Goal: Information Seeking & Learning: Learn about a topic

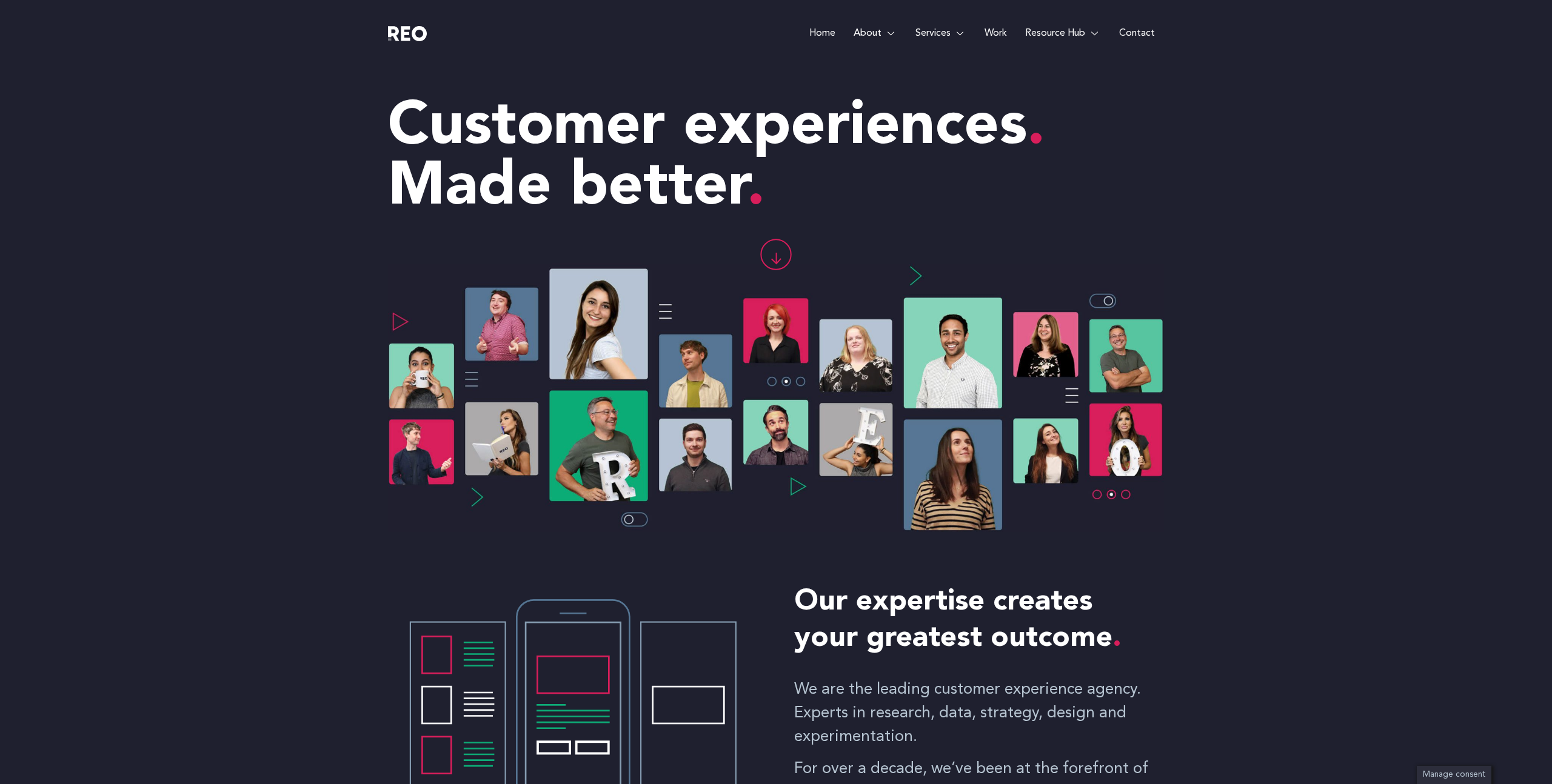
click at [1005, 32] on link "Work" at bounding box center [995, 33] width 41 height 67
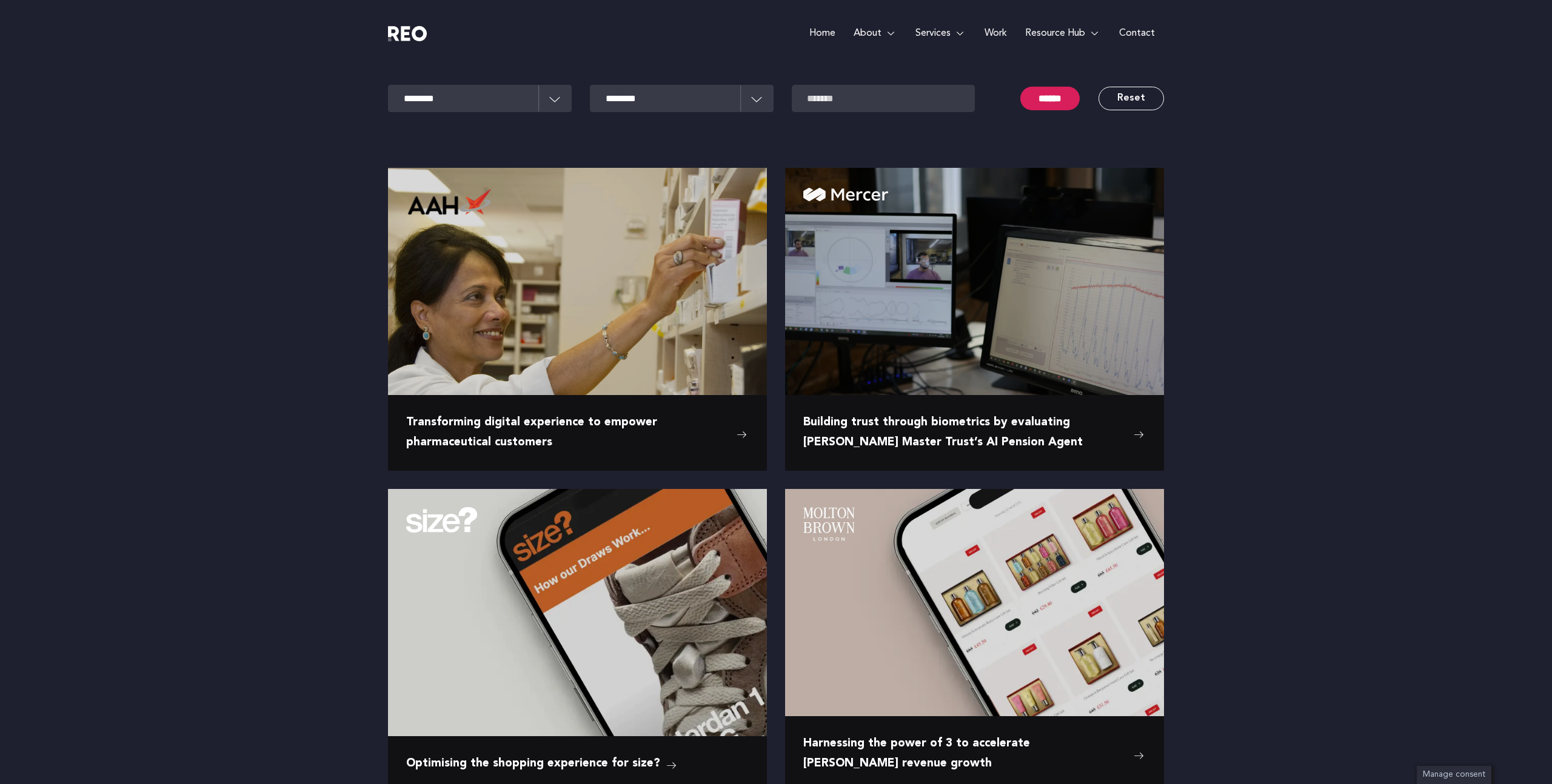
scroll to position [147, 0]
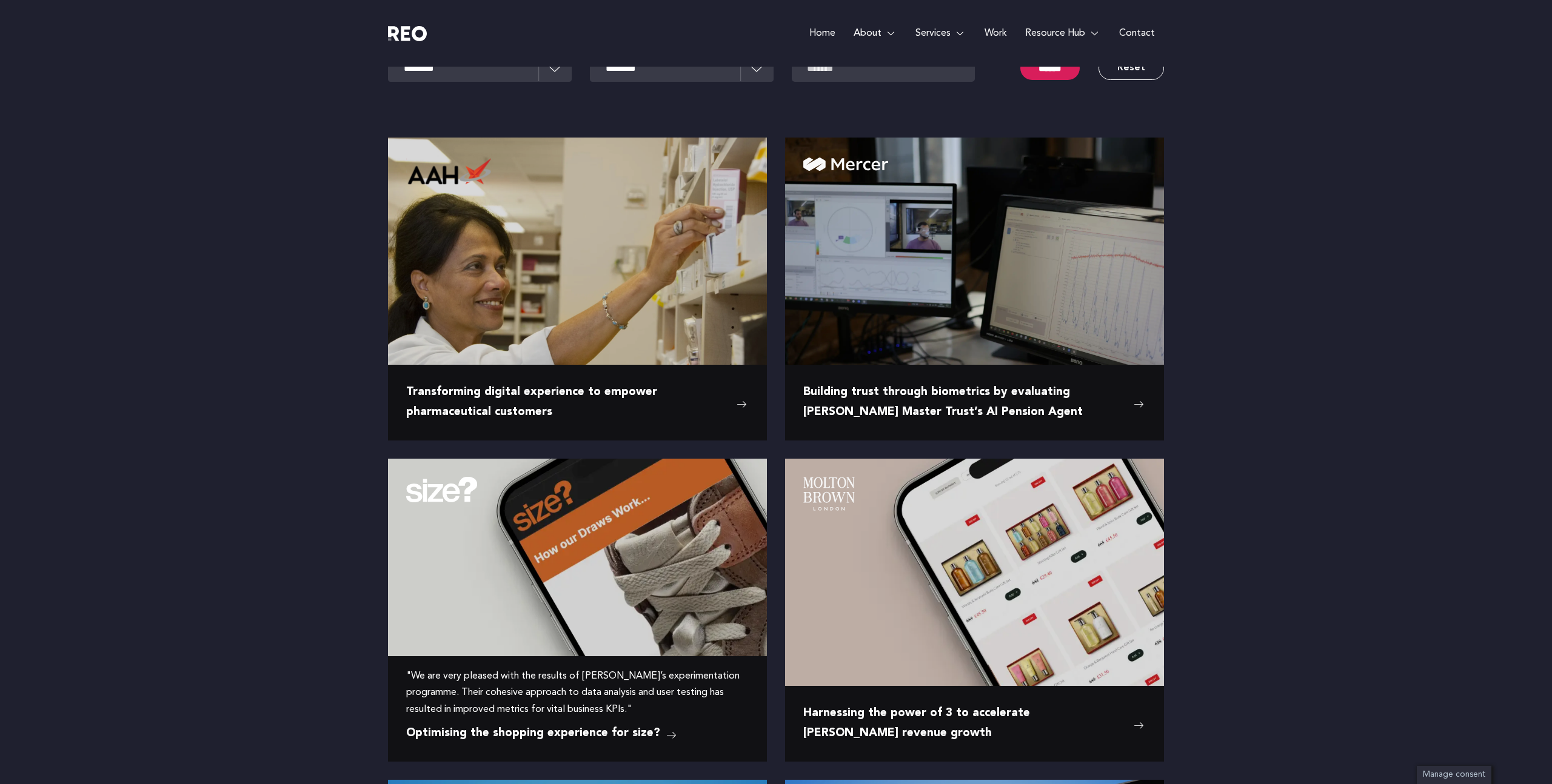
click at [634, 545] on img at bounding box center [577, 537] width 379 height 158
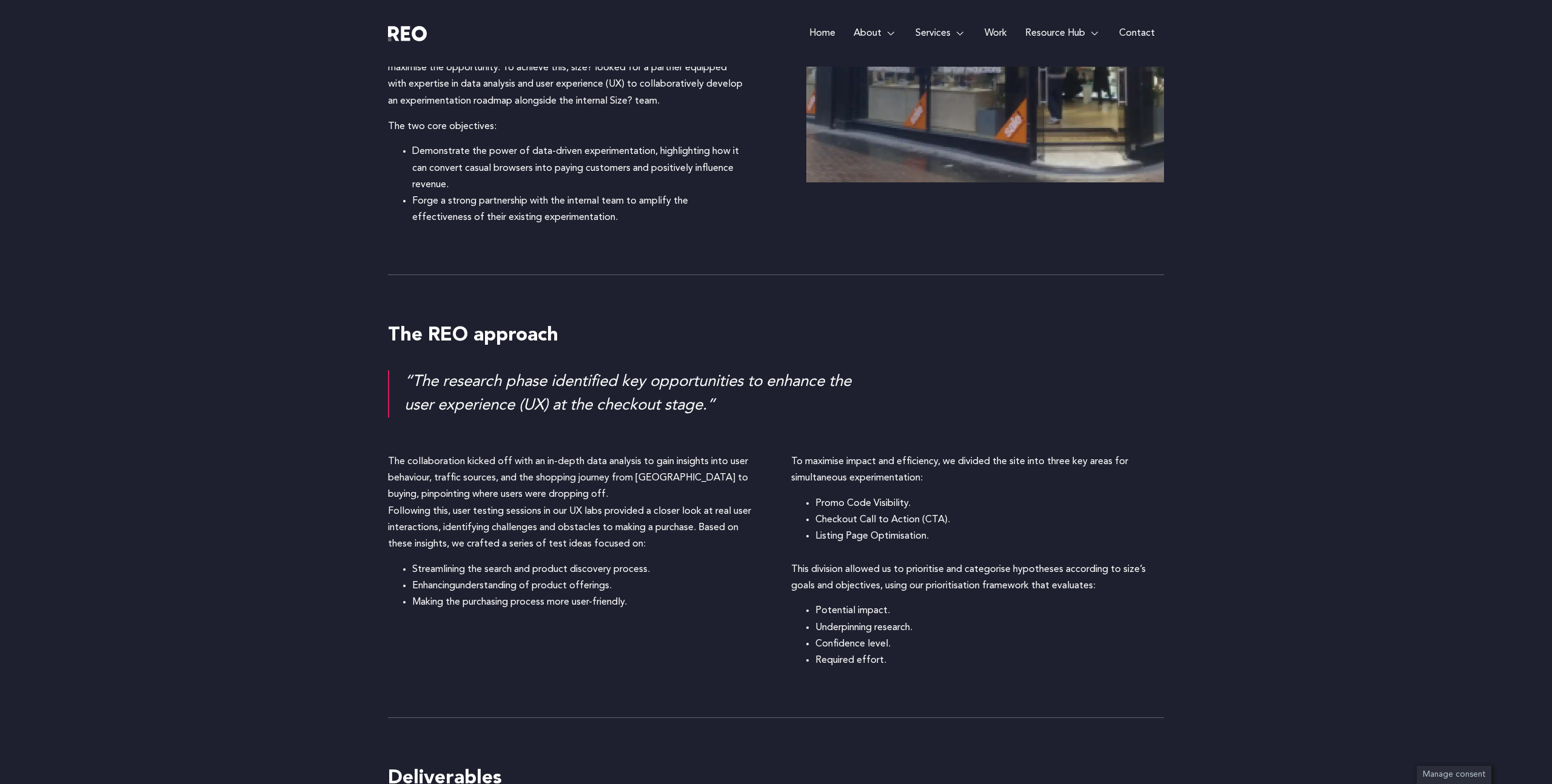
scroll to position [1296, 0]
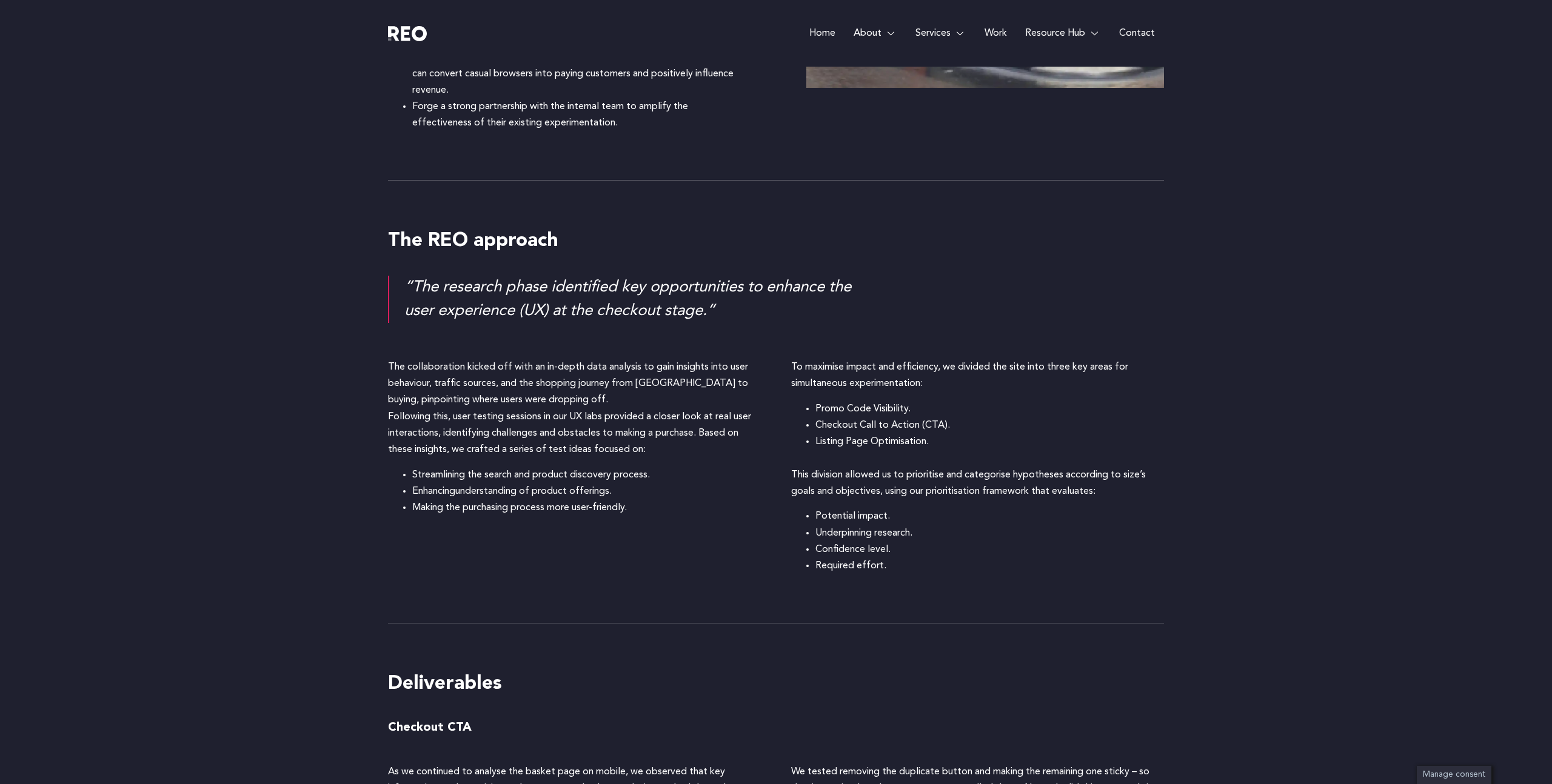
click at [585, 387] on p "The collaboration kicked off with an in-depth data analysis to gain insights in…" at bounding box center [574, 408] width 373 height 99
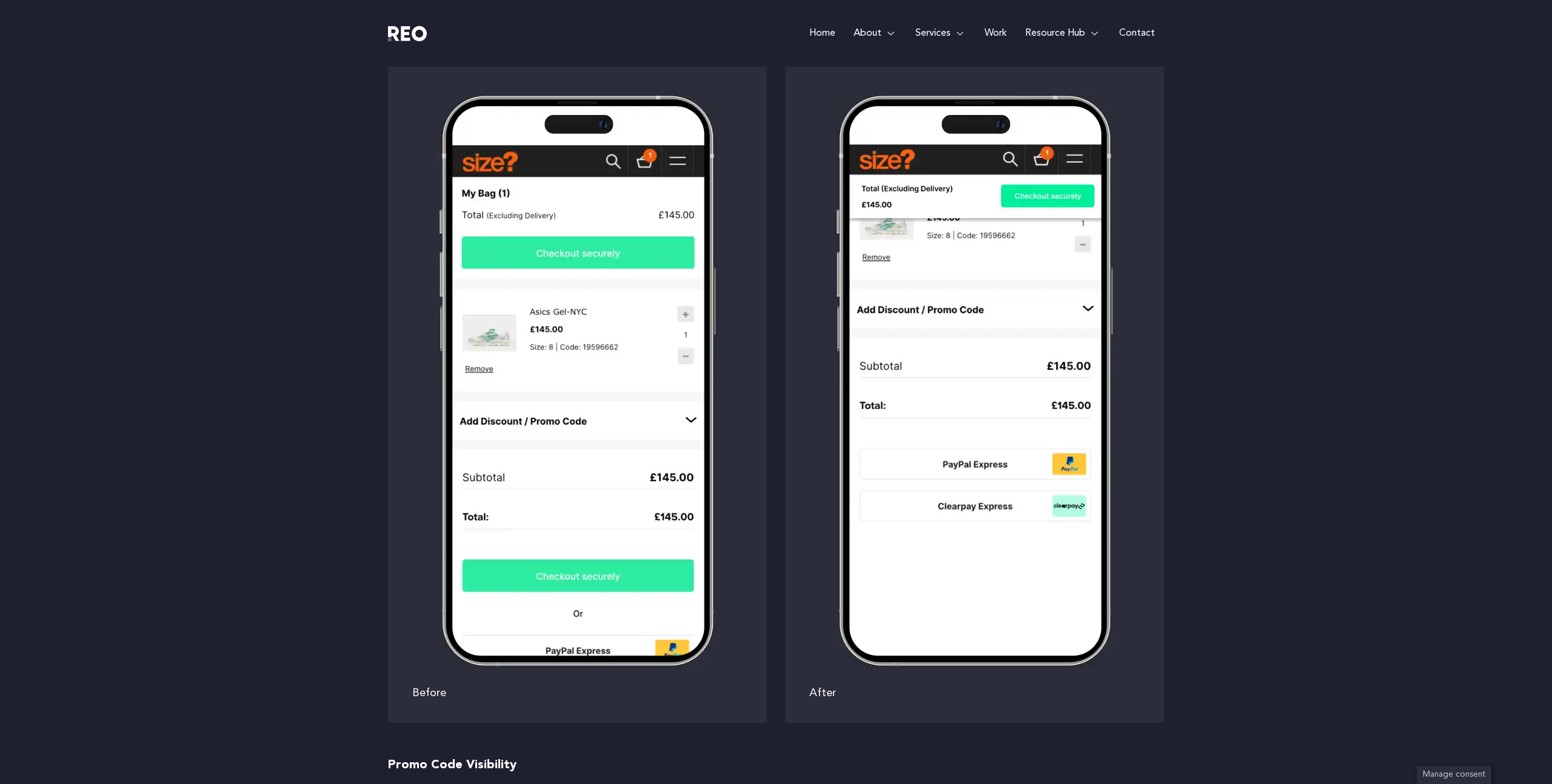
scroll to position [2128, 0]
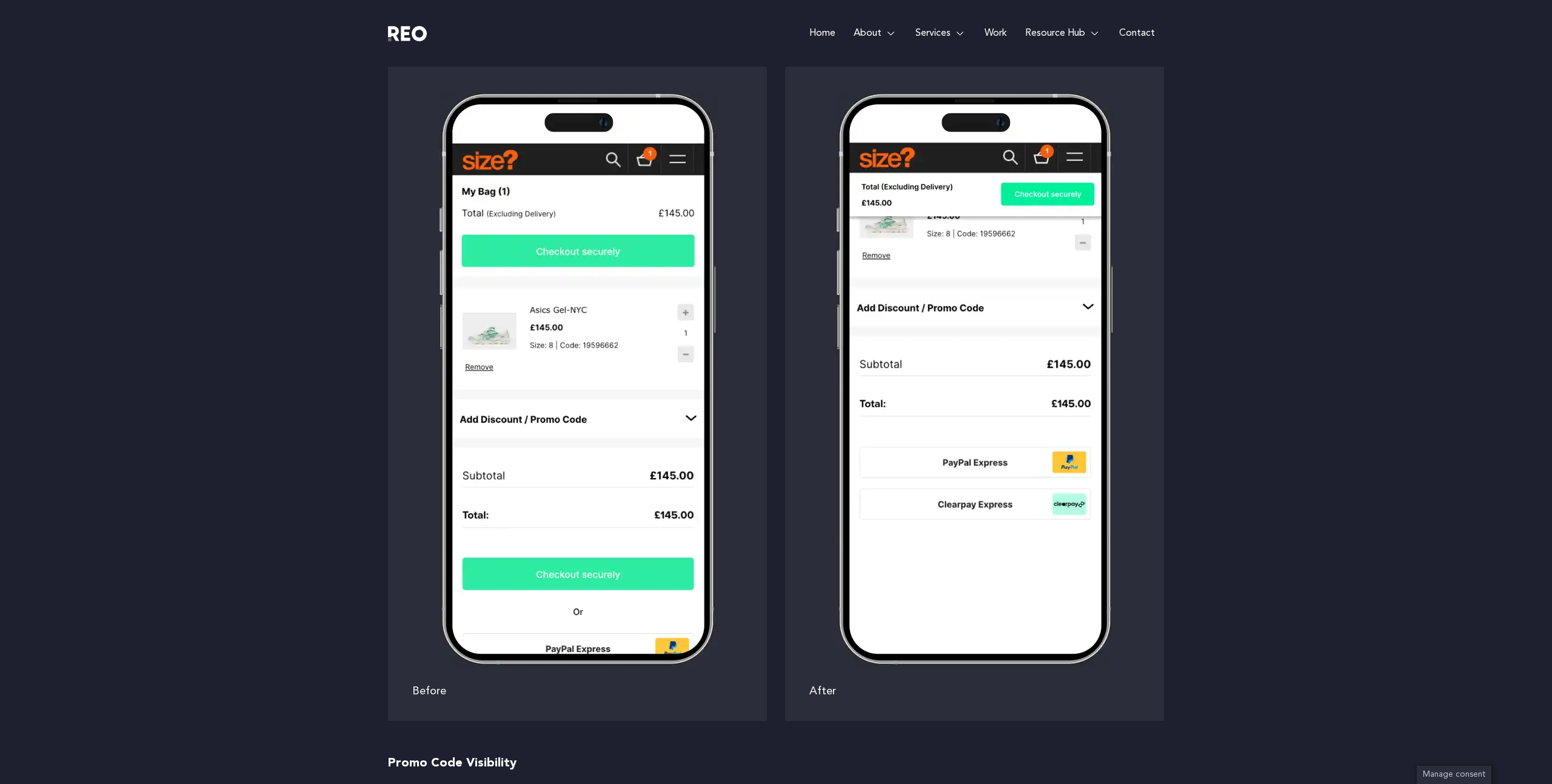
click at [911, 274] on img at bounding box center [975, 380] width 279 height 574
click at [895, 357] on img at bounding box center [975, 380] width 279 height 574
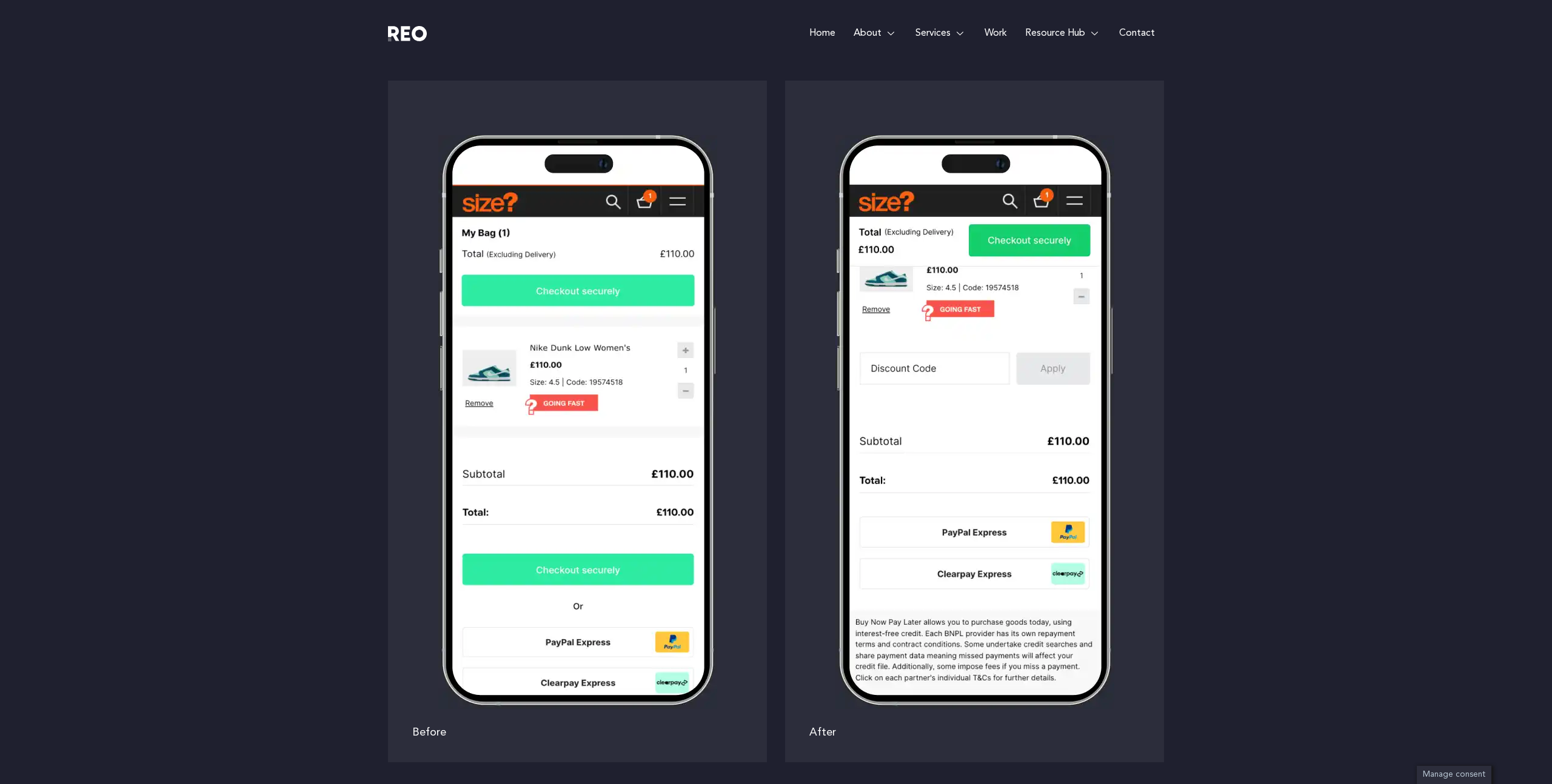
scroll to position [3018, 0]
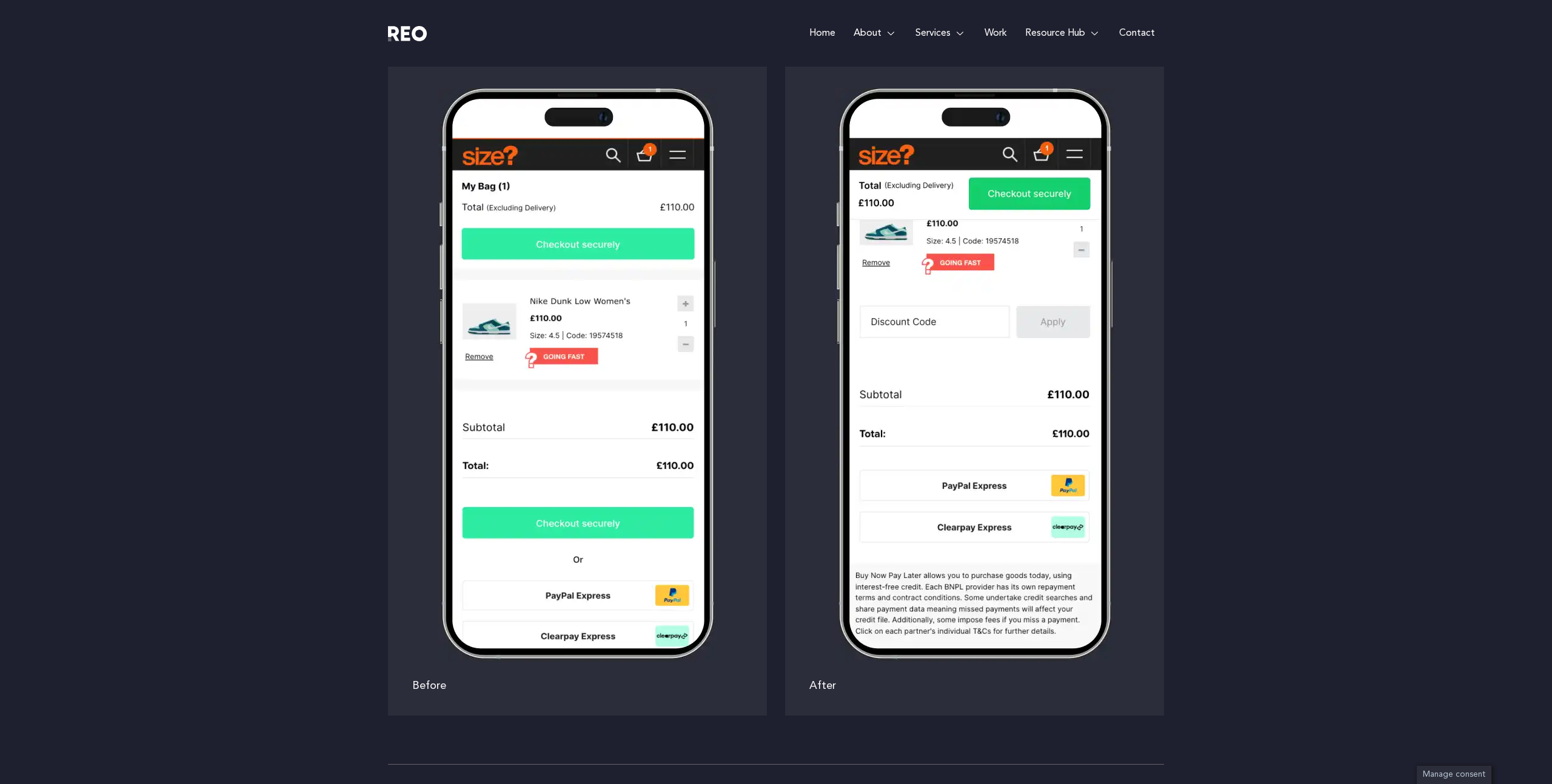
click at [895, 357] on img at bounding box center [975, 375] width 279 height 574
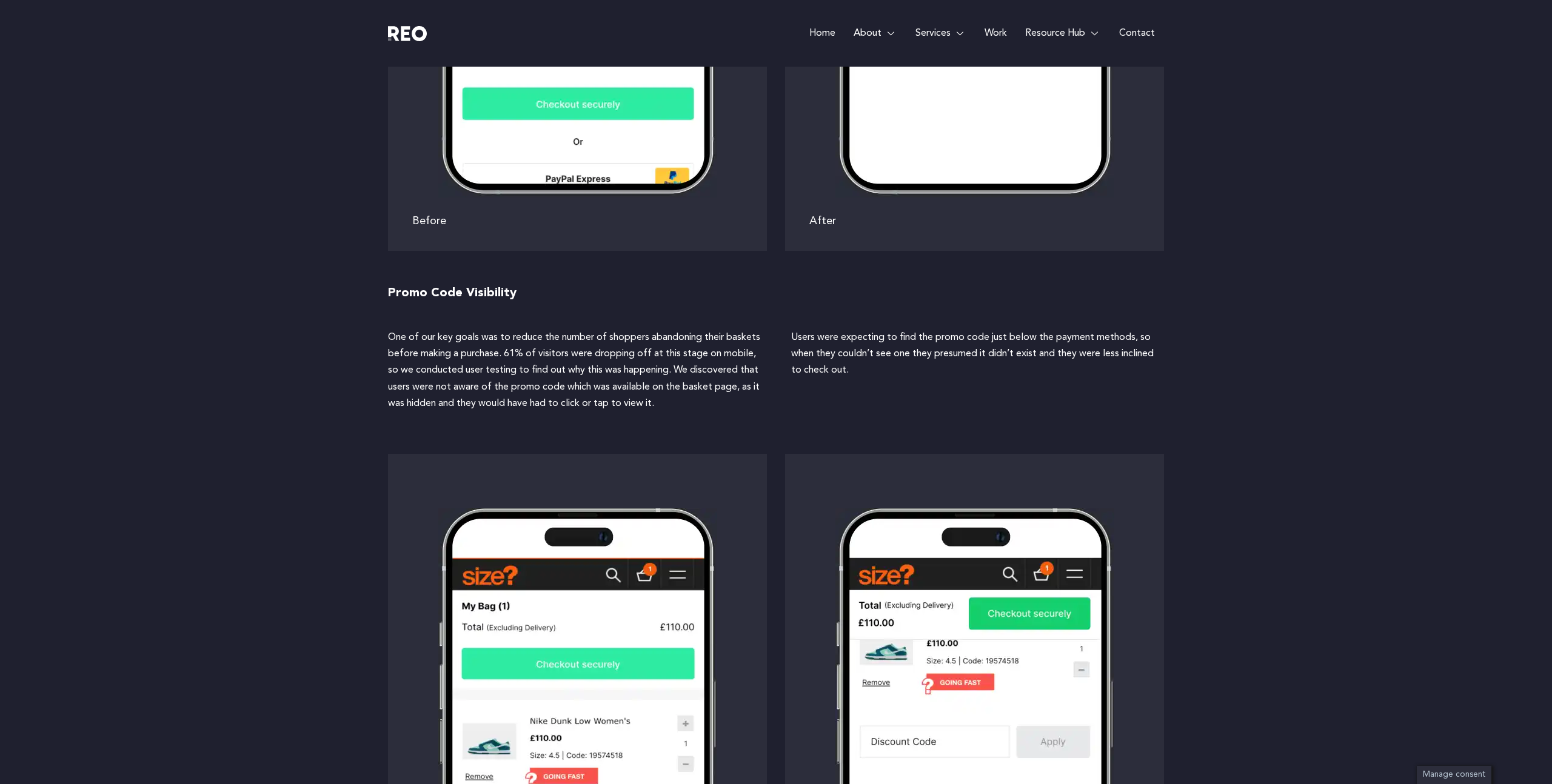
scroll to position [2587, 0]
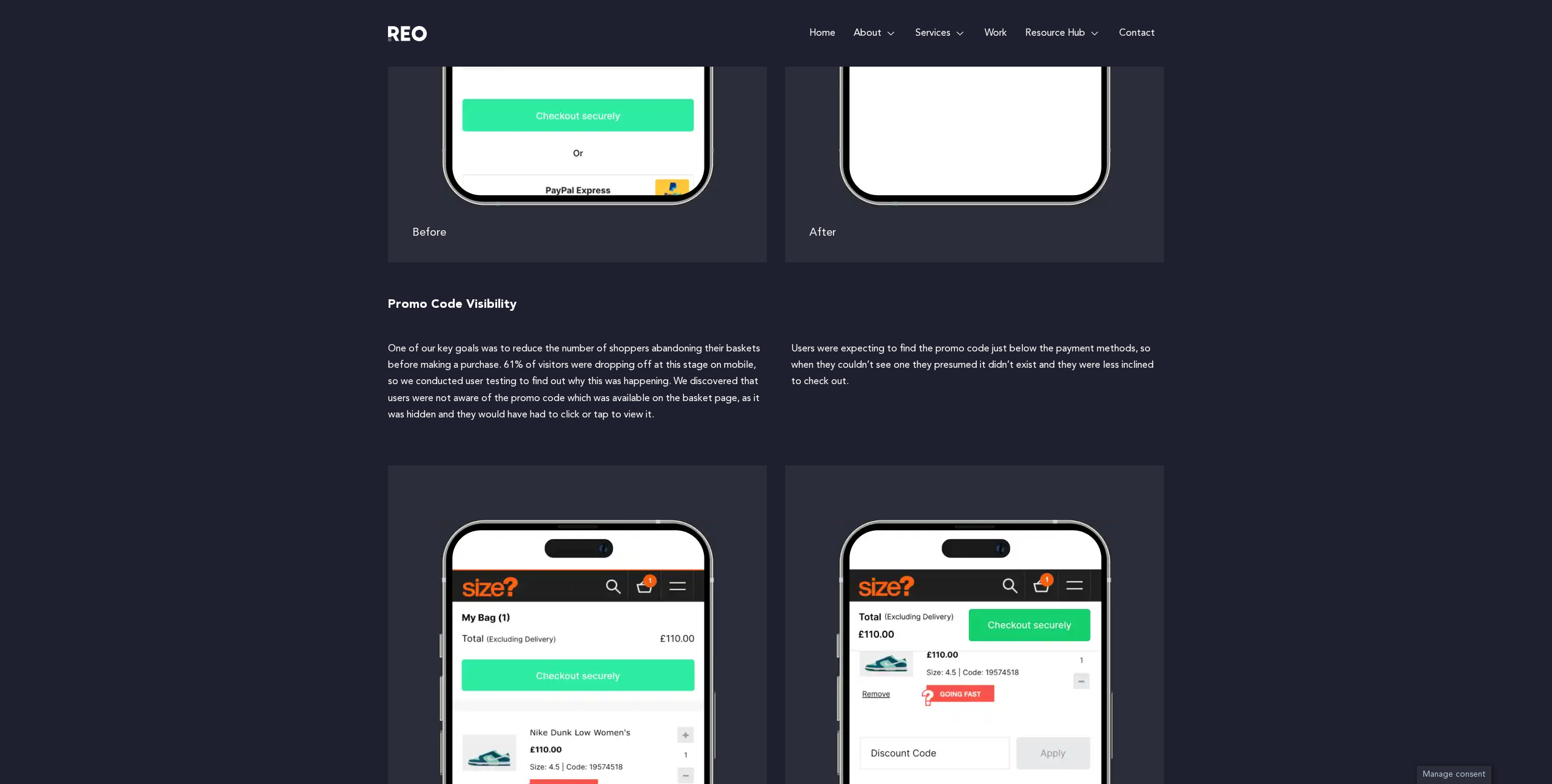
click at [672, 399] on p "One of our key goals was to reduce the number of shoppers abandoning their bask…" at bounding box center [574, 382] width 373 height 82
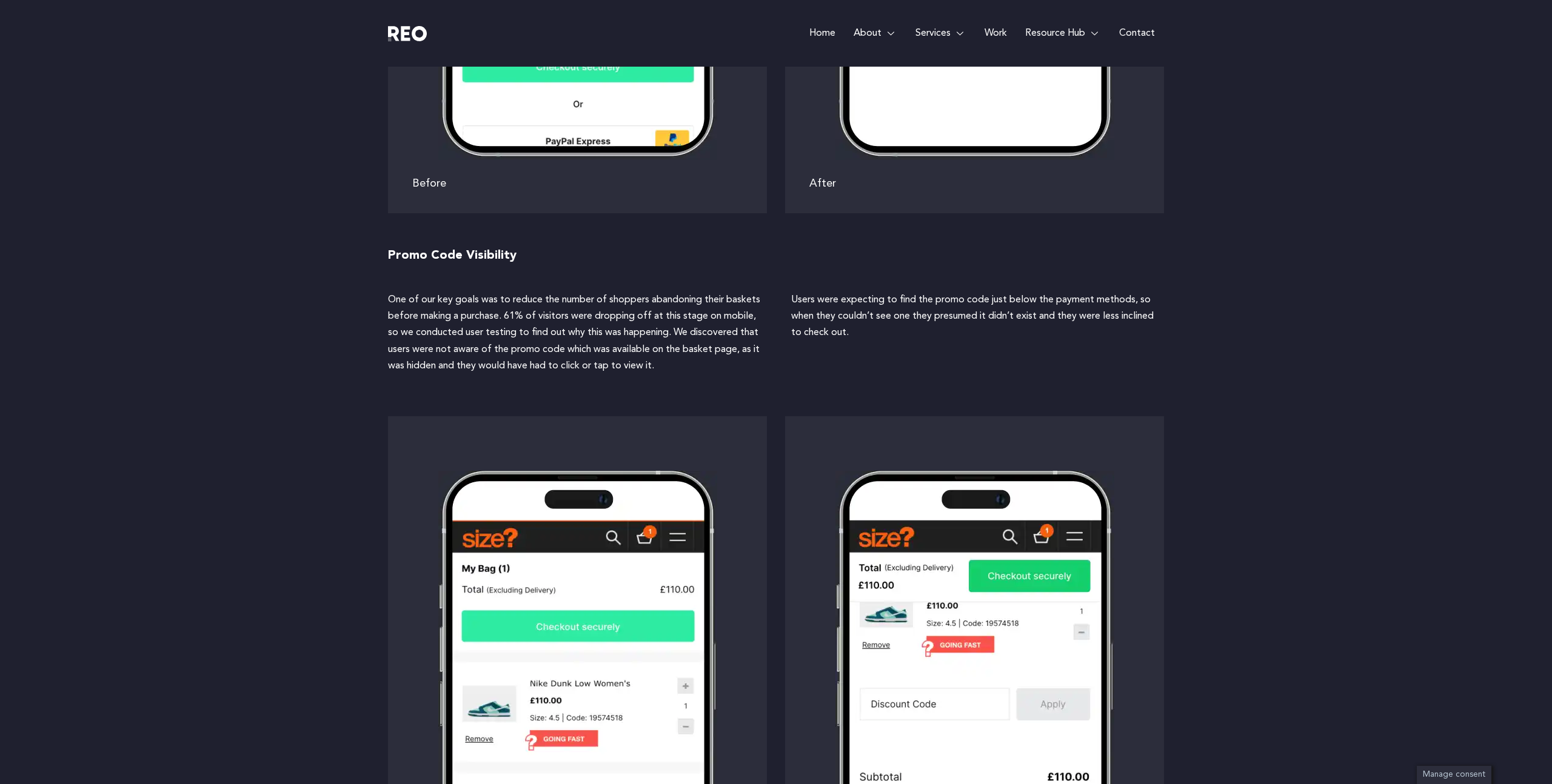
scroll to position [2636, 0]
click at [618, 315] on p "One of our key goals was to reduce the number of shoppers abandoning their bask…" at bounding box center [574, 334] width 373 height 82
click at [654, 326] on p "One of our key goals was to reduce the number of shoppers abandoning their bask…" at bounding box center [574, 334] width 373 height 82
click at [675, 362] on p "One of our key goals was to reduce the number of shoppers abandoning their bask…" at bounding box center [574, 334] width 373 height 82
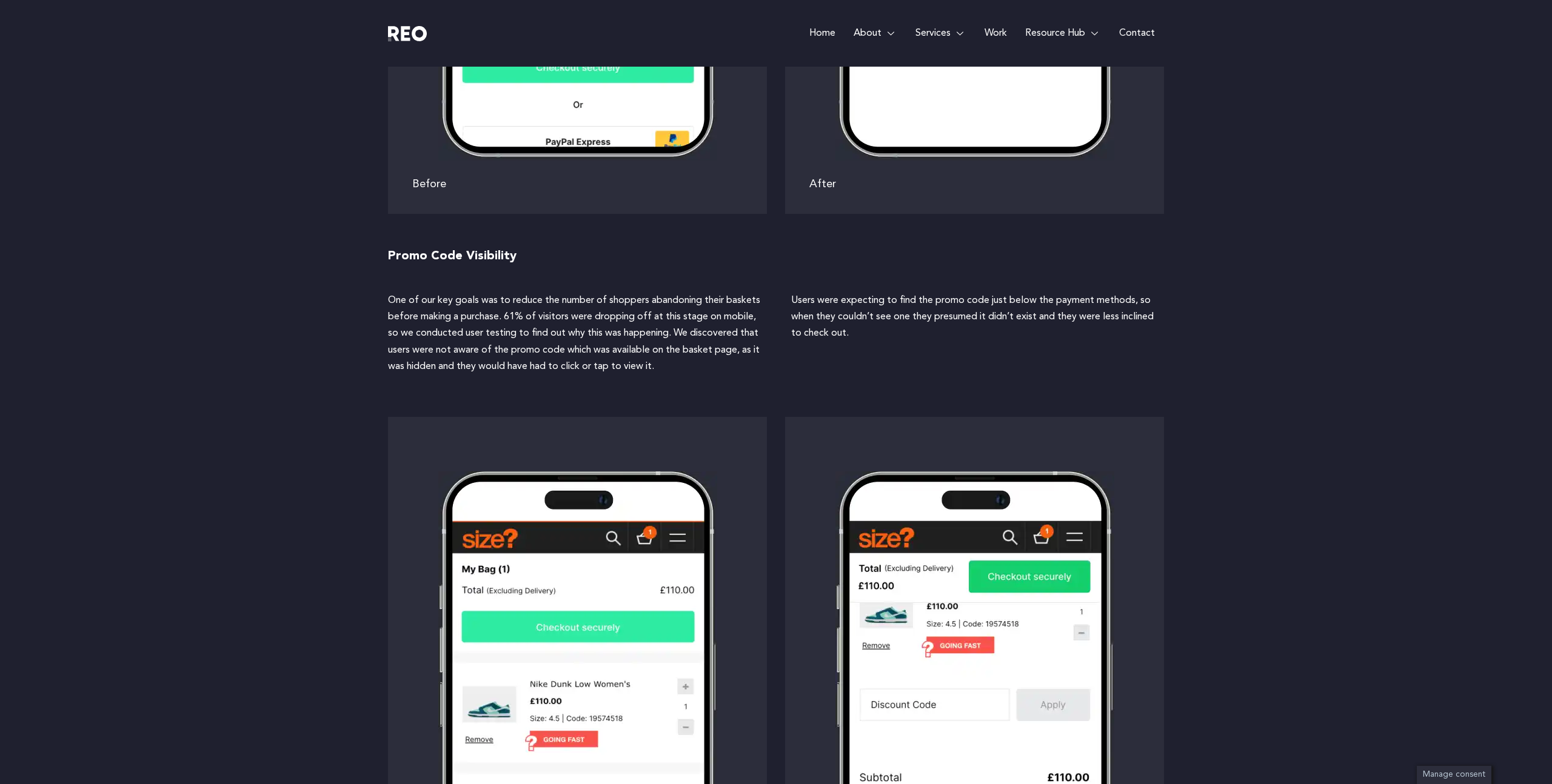
click at [681, 380] on div "One of our key goals was to reduce the number of shoppers abandoning their bask…" at bounding box center [574, 338] width 373 height 91
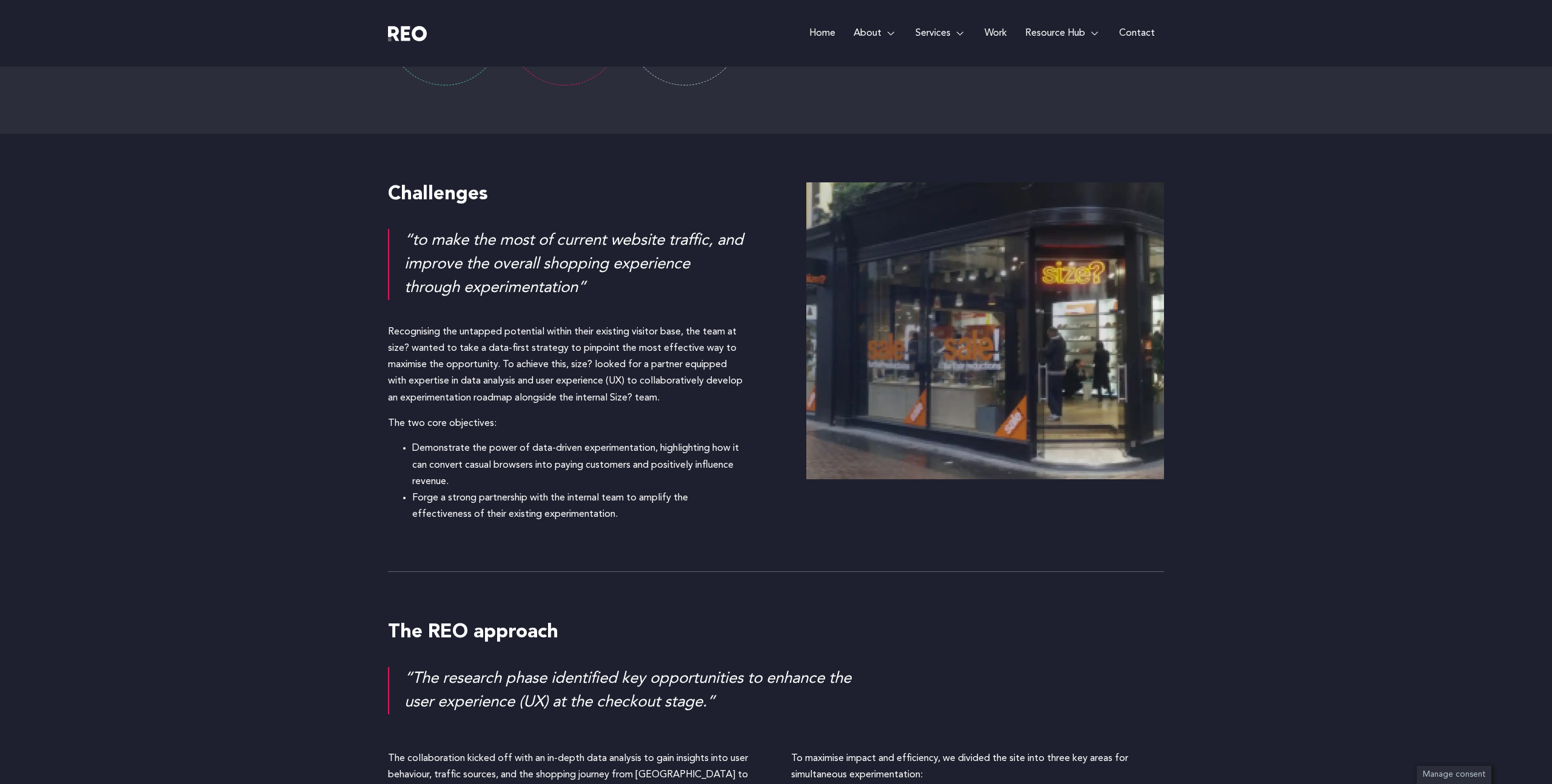
scroll to position [946, 0]
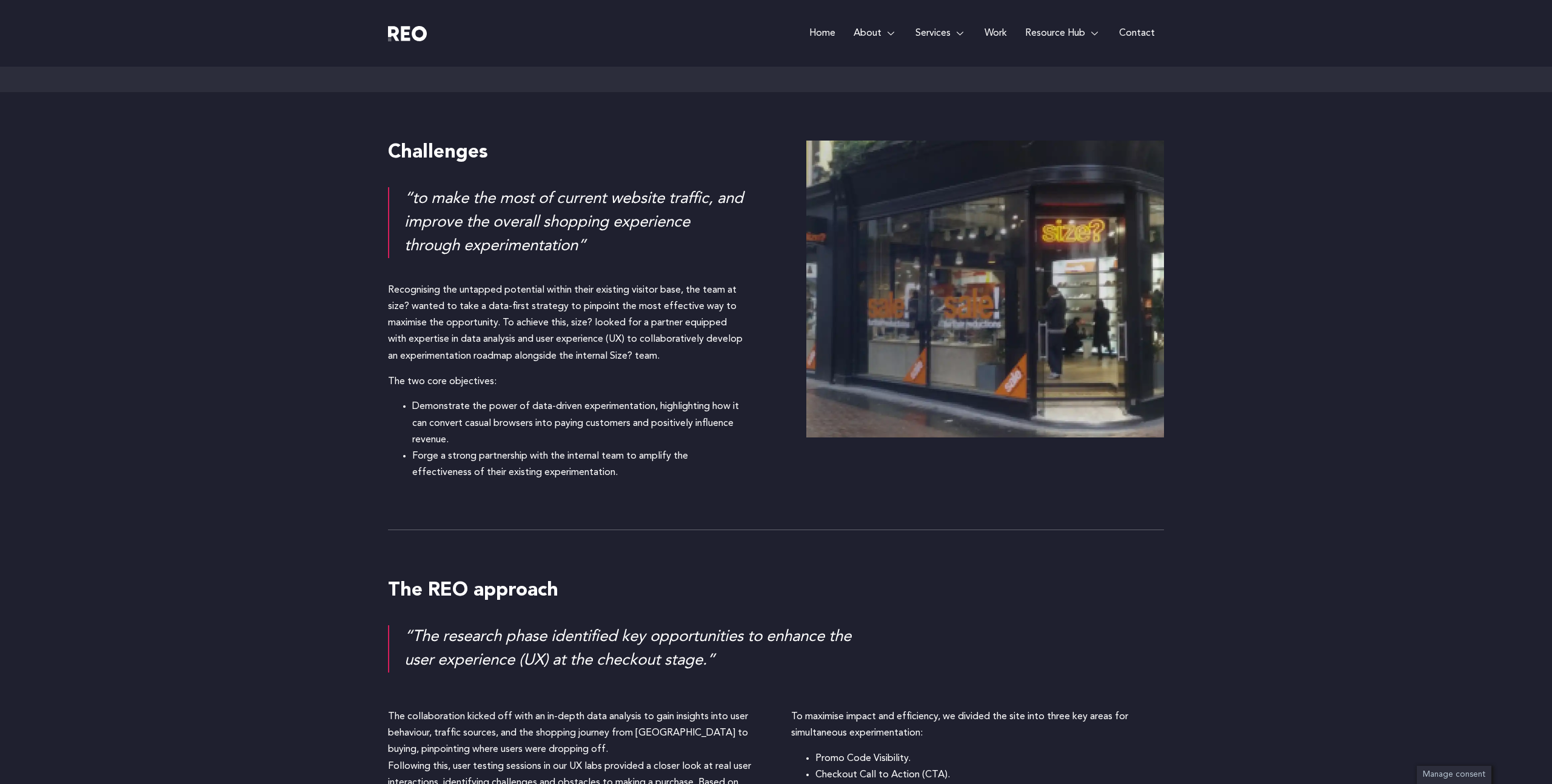
click at [618, 434] on li "Demonstrate the power of data-driven experimentation, highlighting how it can c…" at bounding box center [579, 424] width 333 height 50
click at [622, 497] on div "Challenges “to make the most of current website traffic, and improve the overal…" at bounding box center [776, 311] width 776 height 437
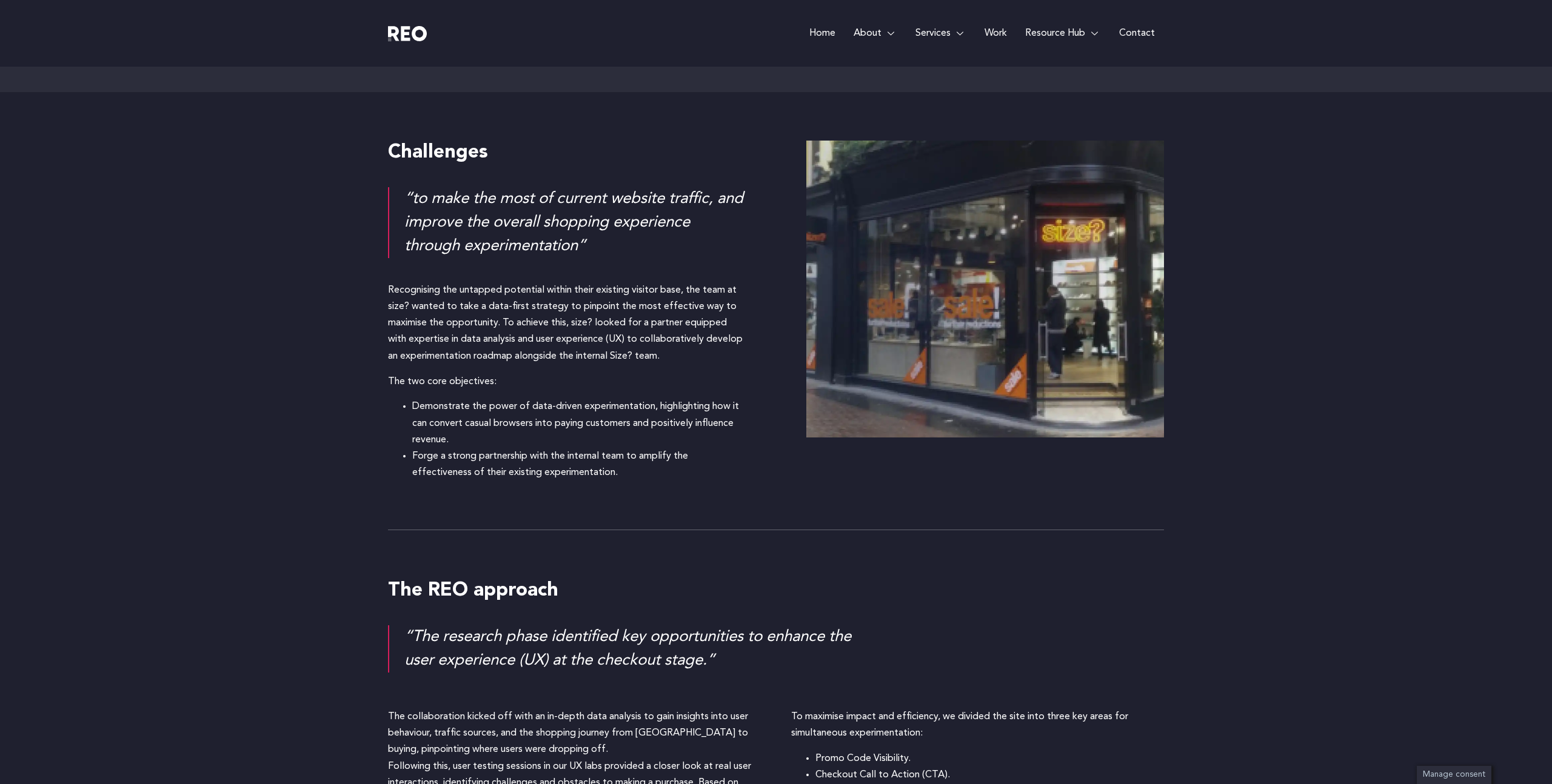
click at [622, 497] on div "Challenges “to make the most of current website traffic, and improve the overal…" at bounding box center [776, 311] width 776 height 437
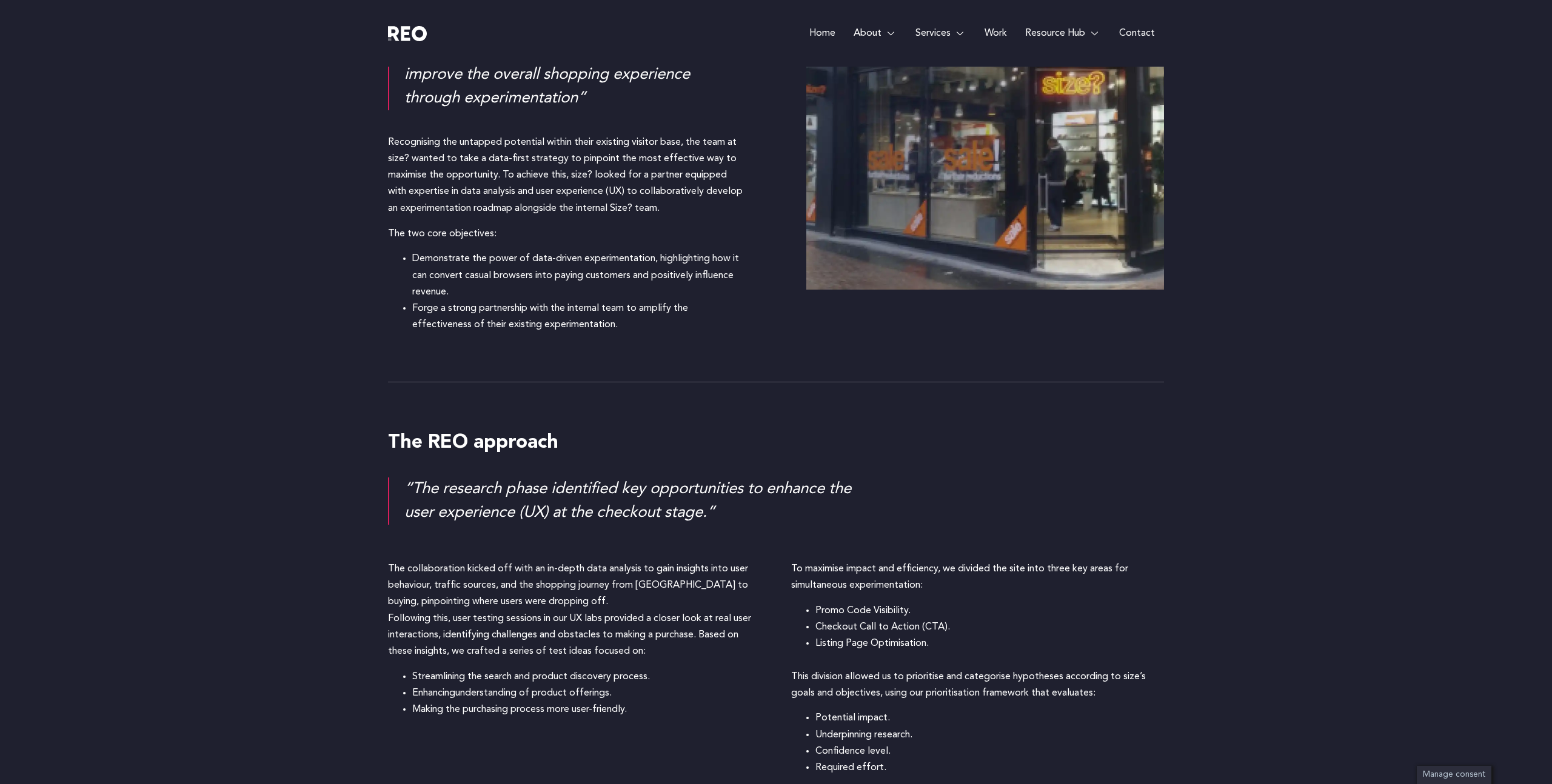
scroll to position [1240, 0]
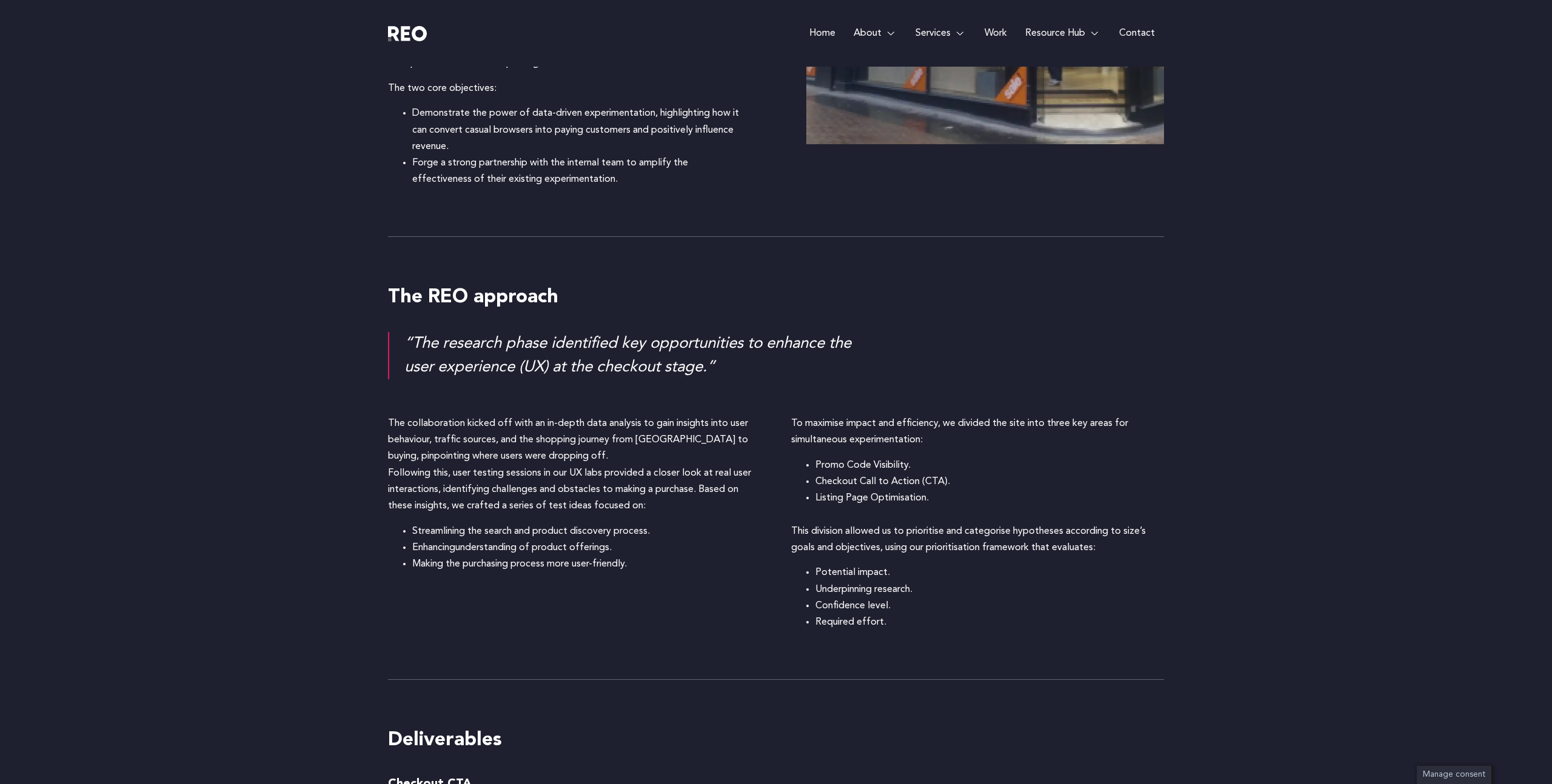
click at [655, 553] on li "Enhancing understanding of product offerings." at bounding box center [586, 548] width 349 height 16
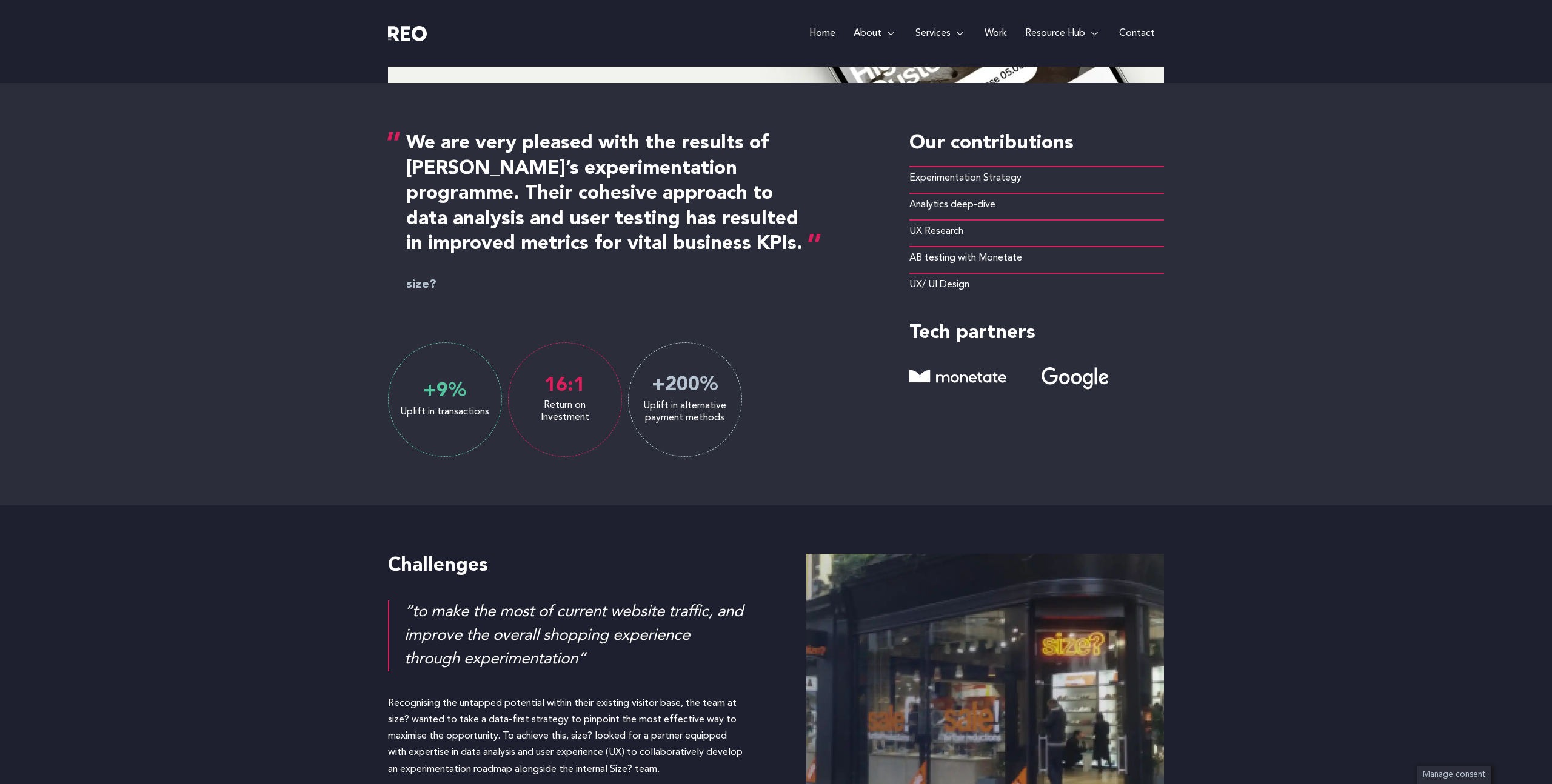
scroll to position [572, 0]
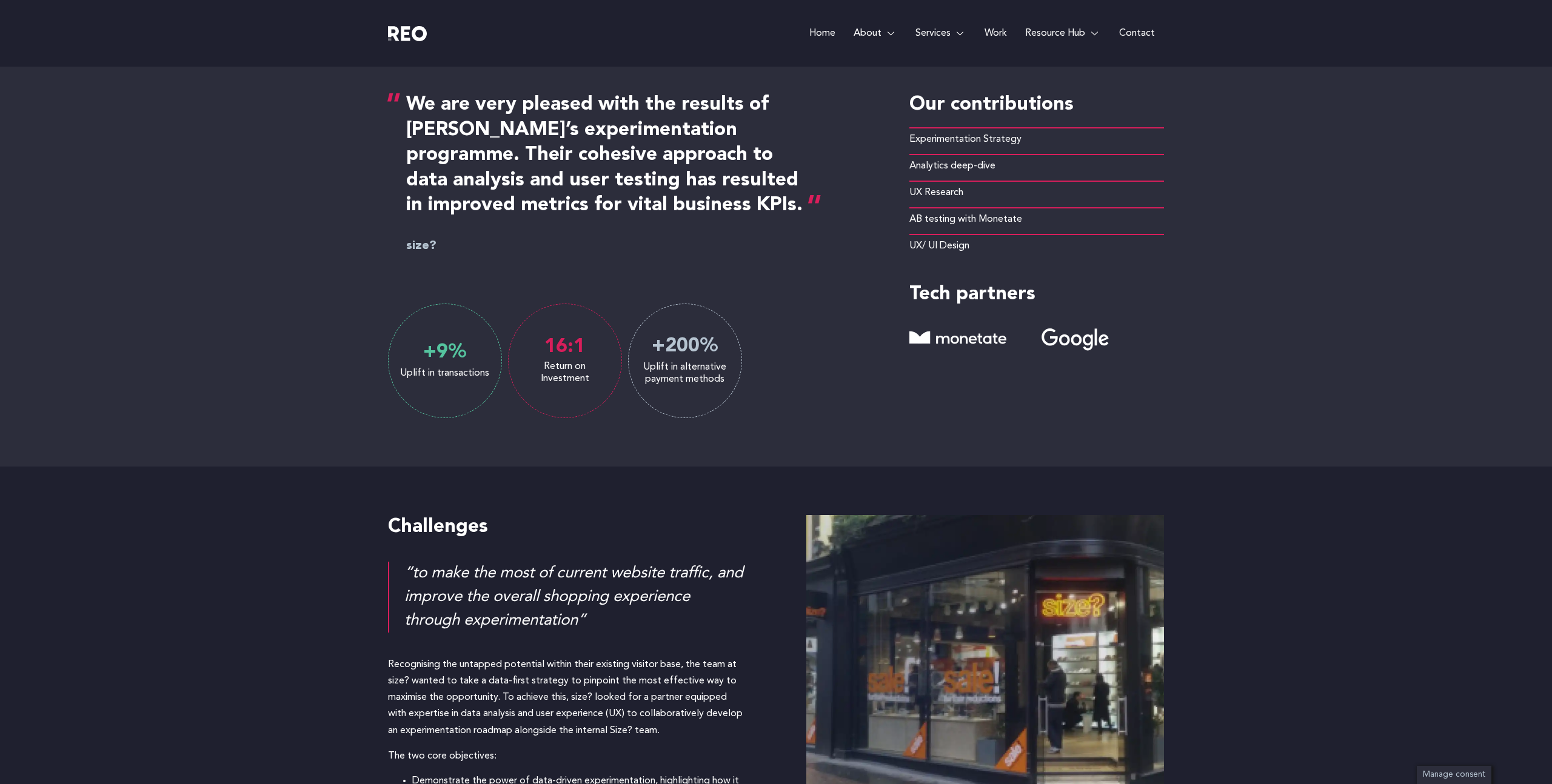
click at [737, 493] on div "Challenges “to make the most of current website traffic, and improve the overal…" at bounding box center [776, 685] width 776 height 437
click at [699, 393] on div "Uplift in alternative payment methods + 200 %" at bounding box center [685, 360] width 114 height 115
click at [634, 523] on h4 "Challenges" at bounding box center [567, 528] width 358 height 25
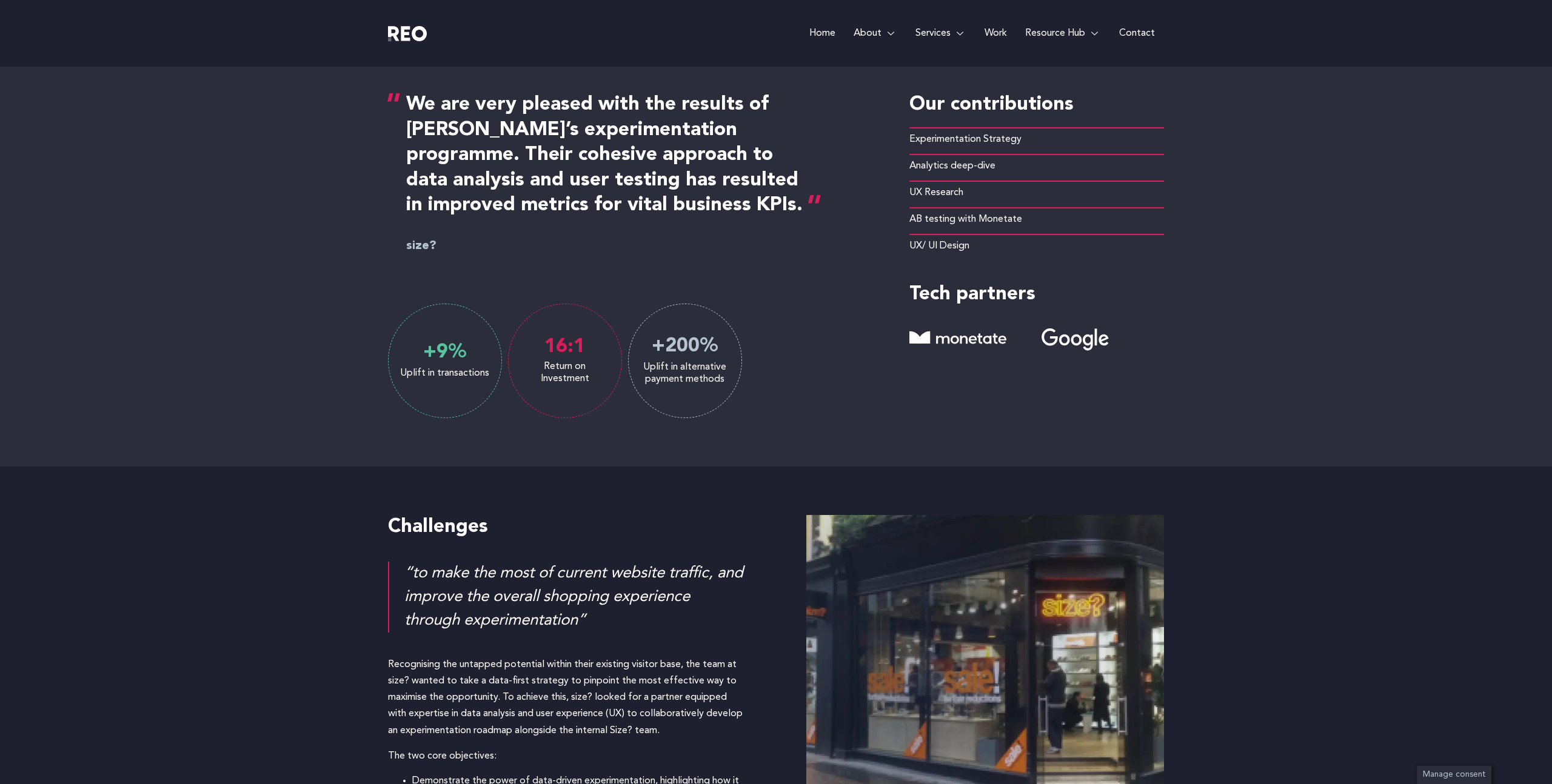
click at [635, 543] on div "Challenges" at bounding box center [567, 534] width 358 height 38
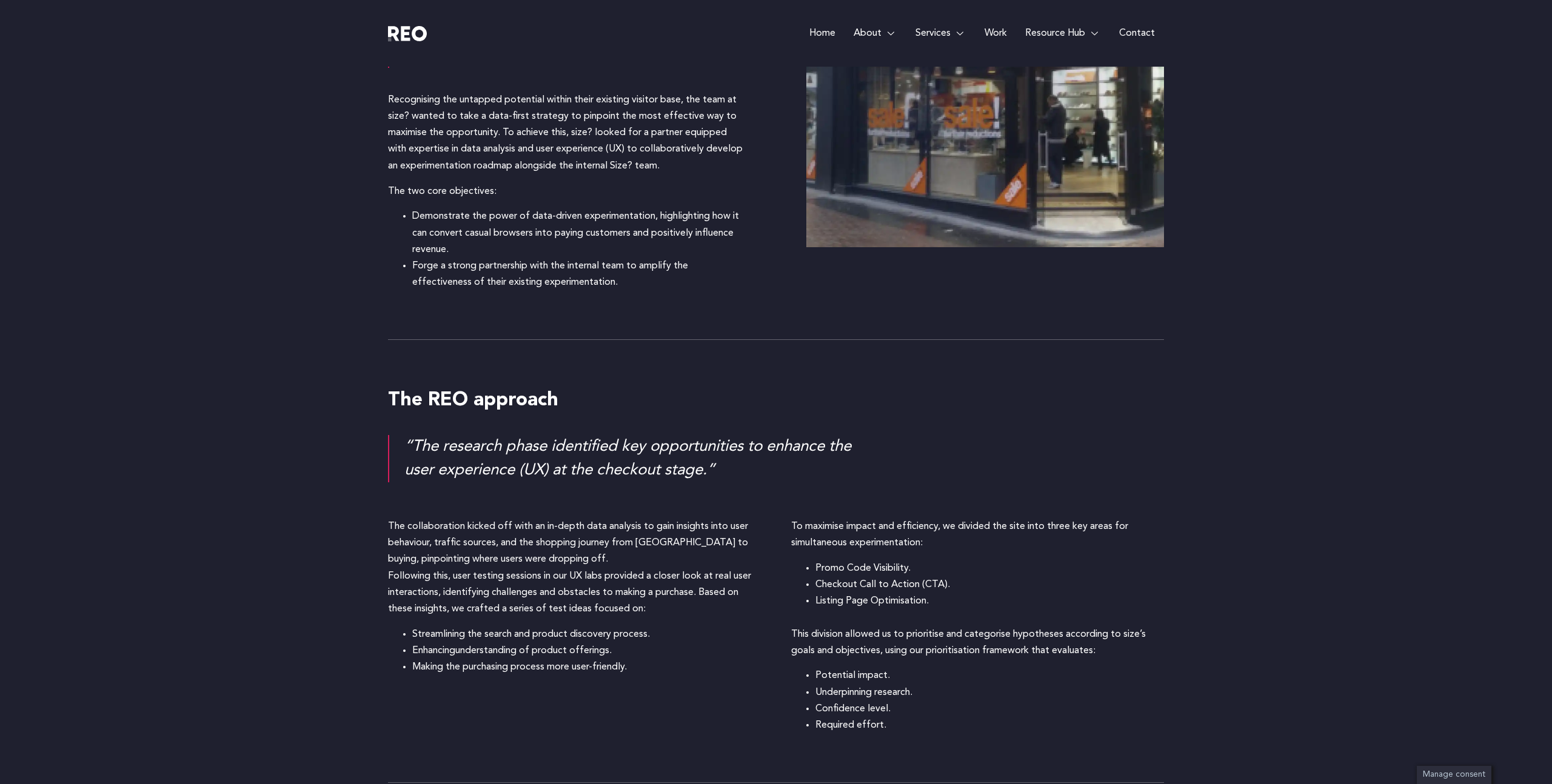
scroll to position [1117, 0]
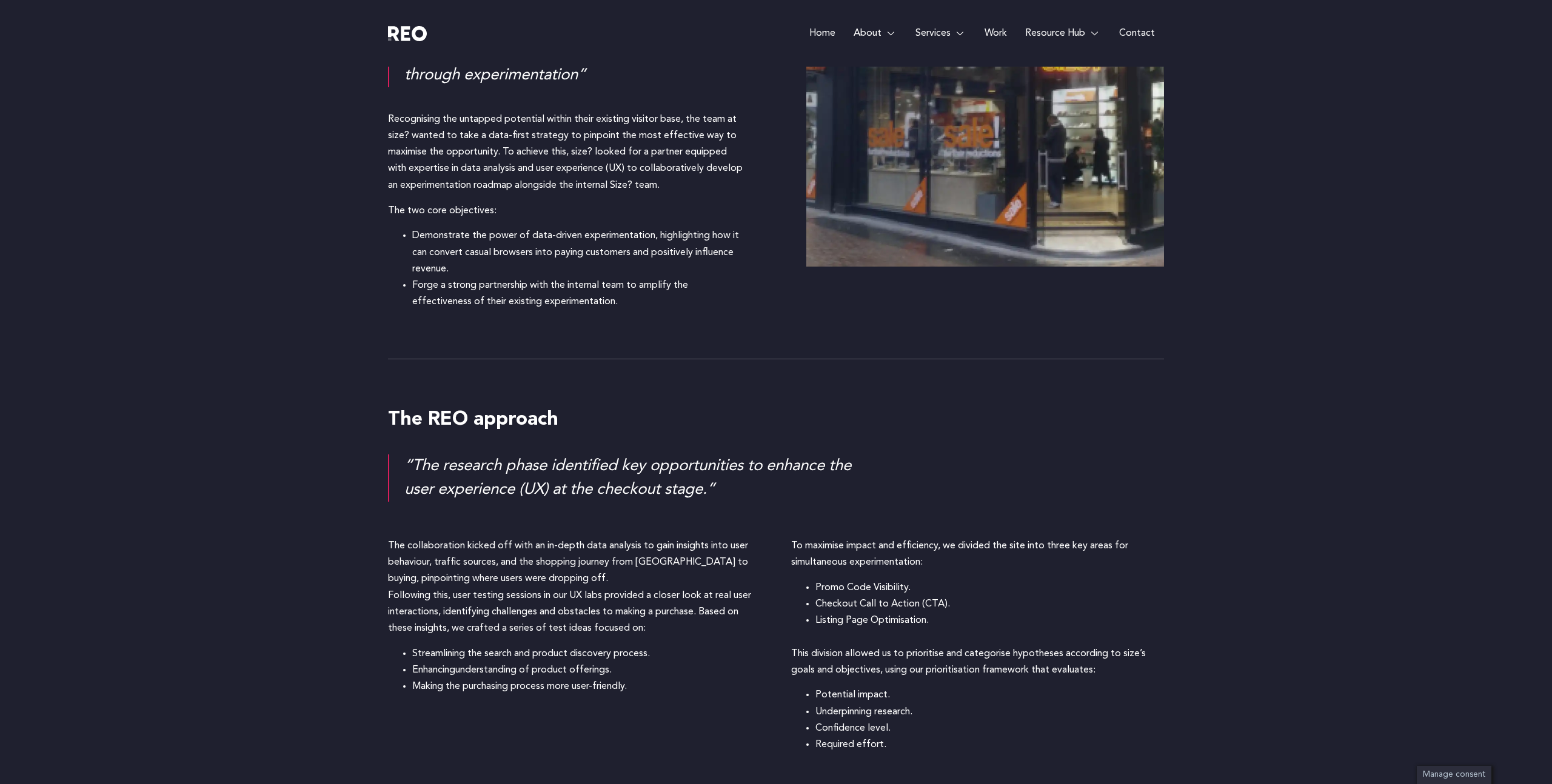
click at [635, 543] on p "The collaboration kicked off with an in-depth data analysis to gain insights in…" at bounding box center [574, 587] width 373 height 99
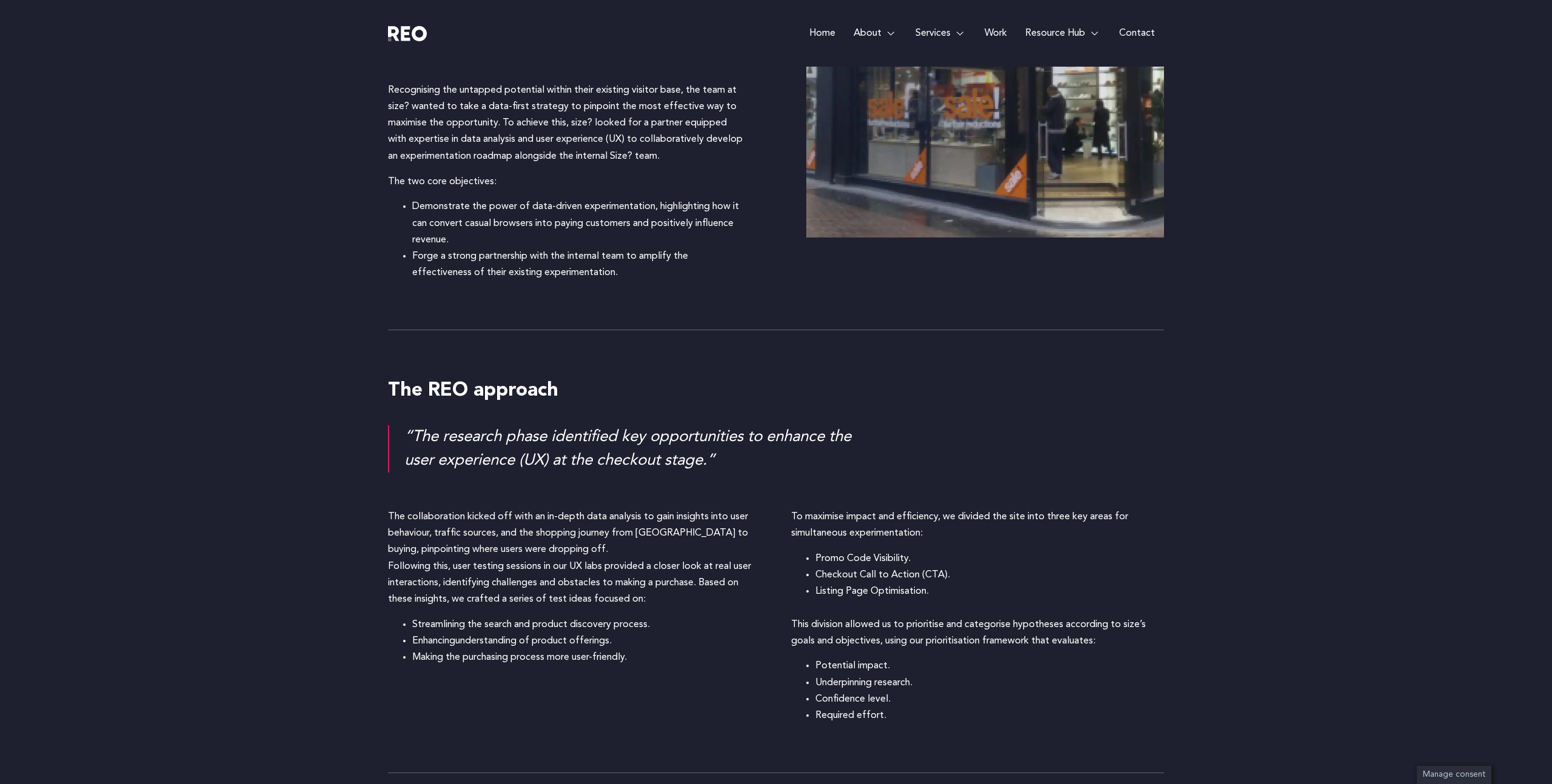
scroll to position [1313, 0]
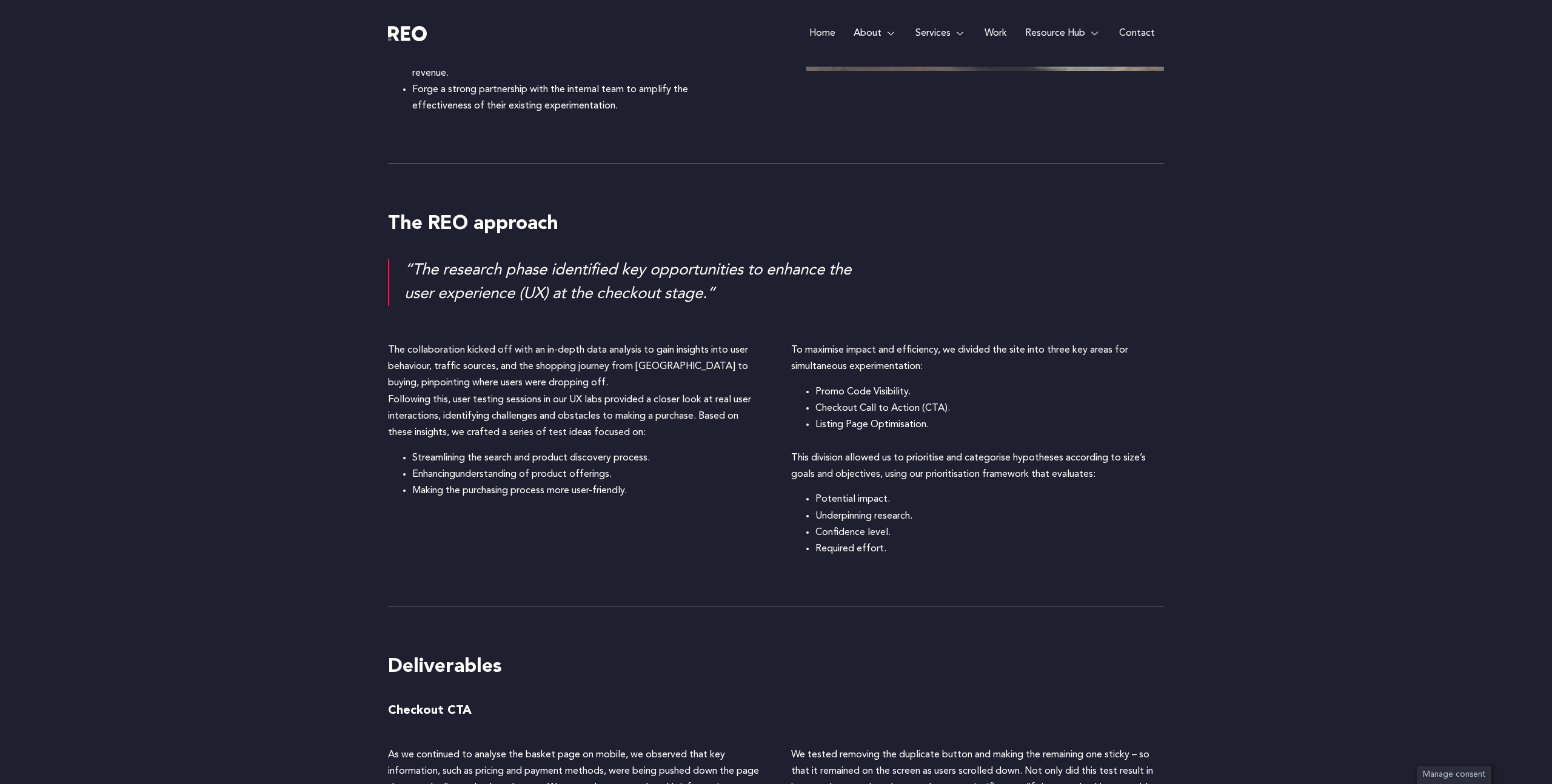
click at [643, 602] on div "The collaboration kicked off with an in-depth data analysis to gain insights in…" at bounding box center [776, 465] width 776 height 282
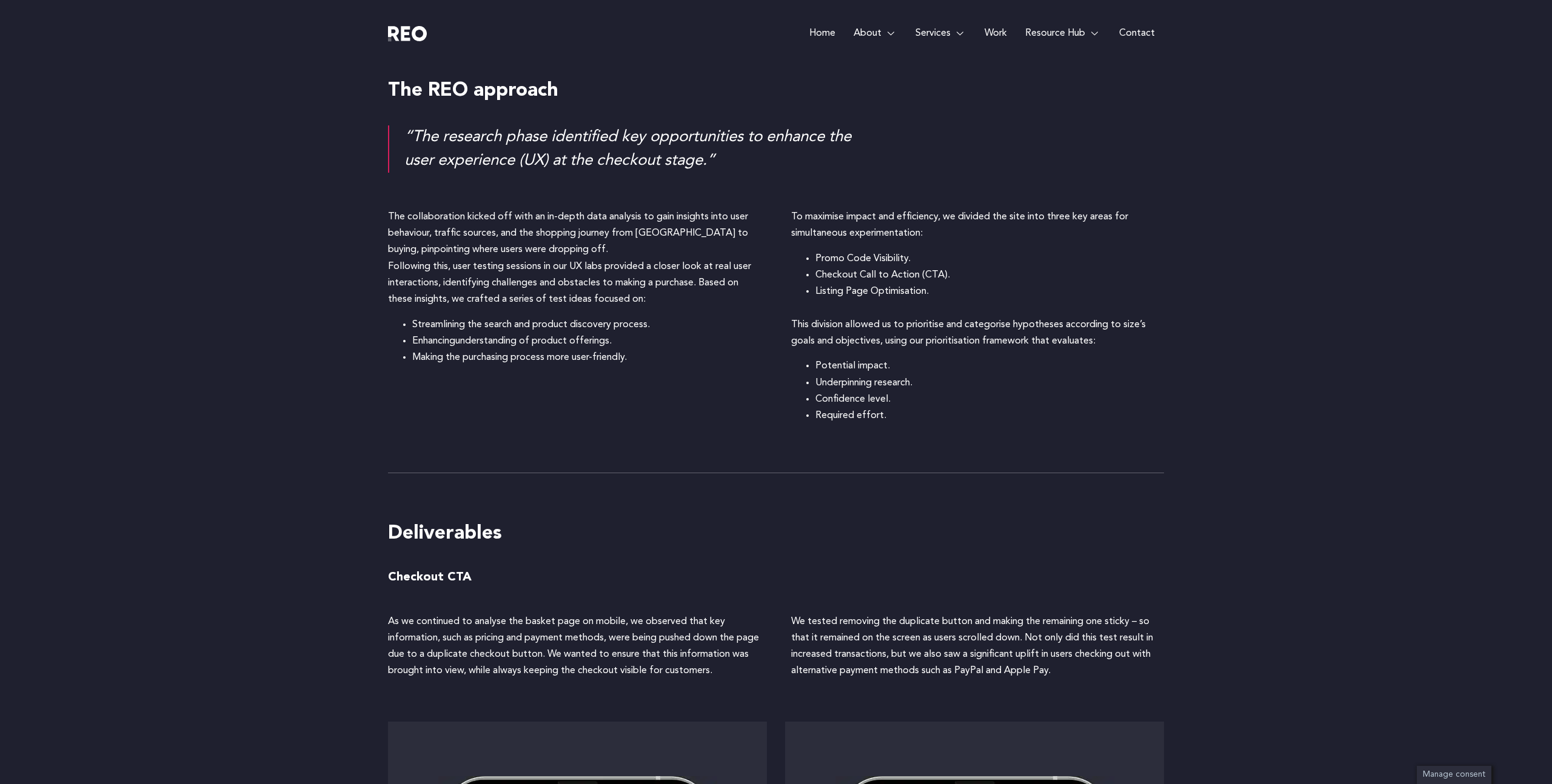
scroll to position [1484, 0]
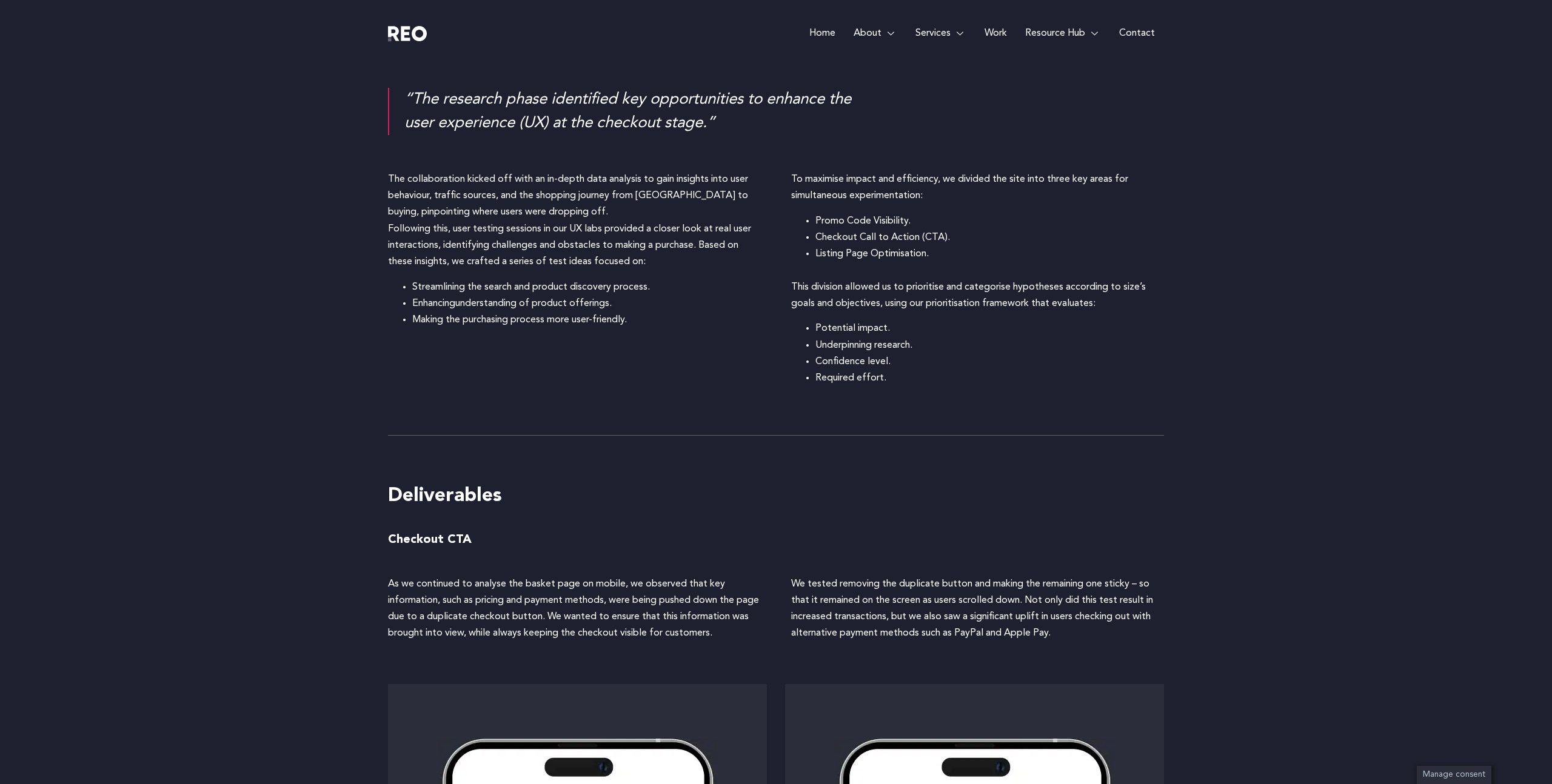
click at [864, 431] on div "The collaboration kicked off with an in-depth data analysis to gain insights in…" at bounding box center [776, 294] width 776 height 282
click at [958, 354] on li "Confidence level." at bounding box center [989, 362] width 349 height 16
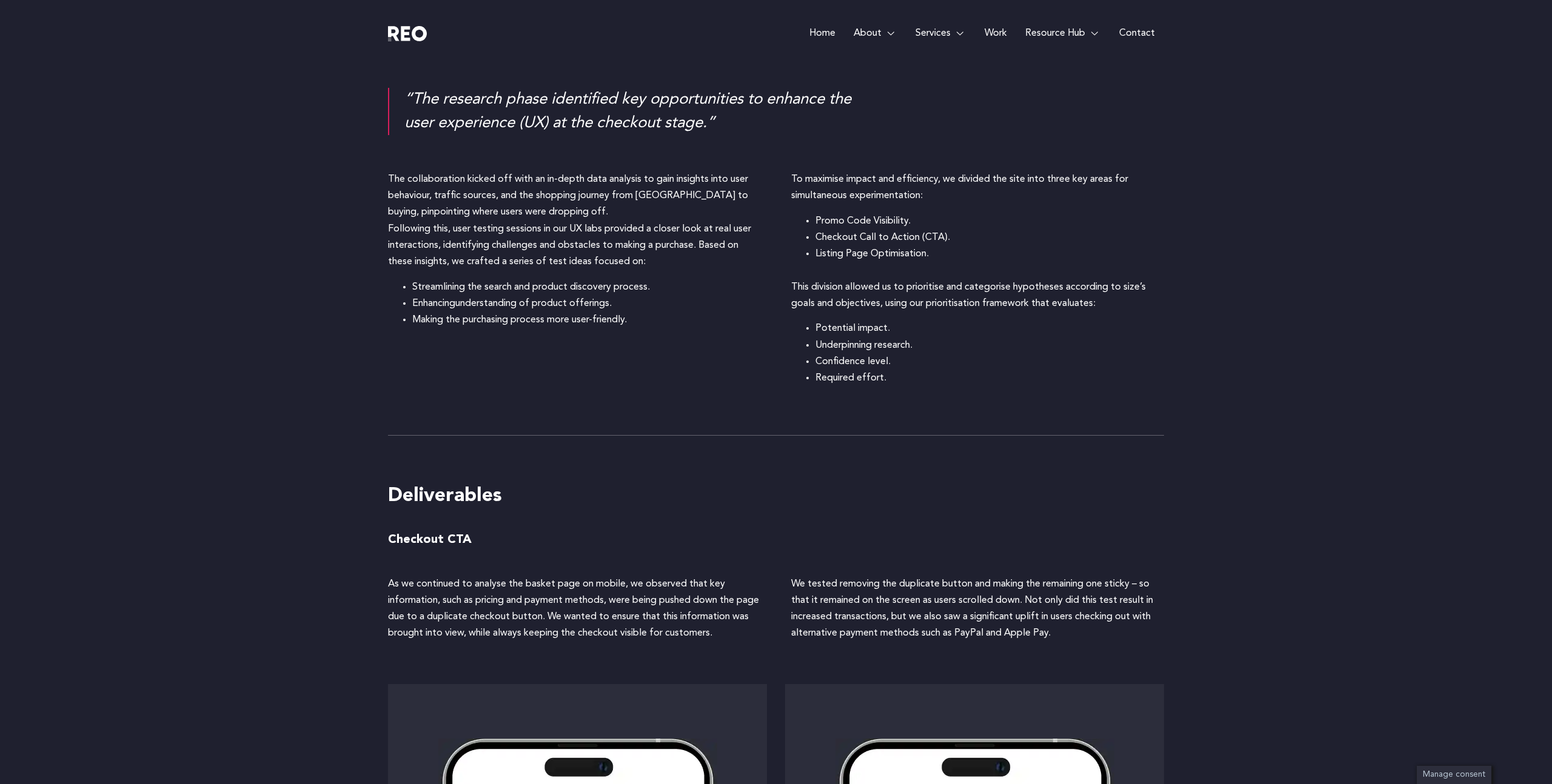
click at [958, 354] on li "Confidence level." at bounding box center [989, 362] width 349 height 16
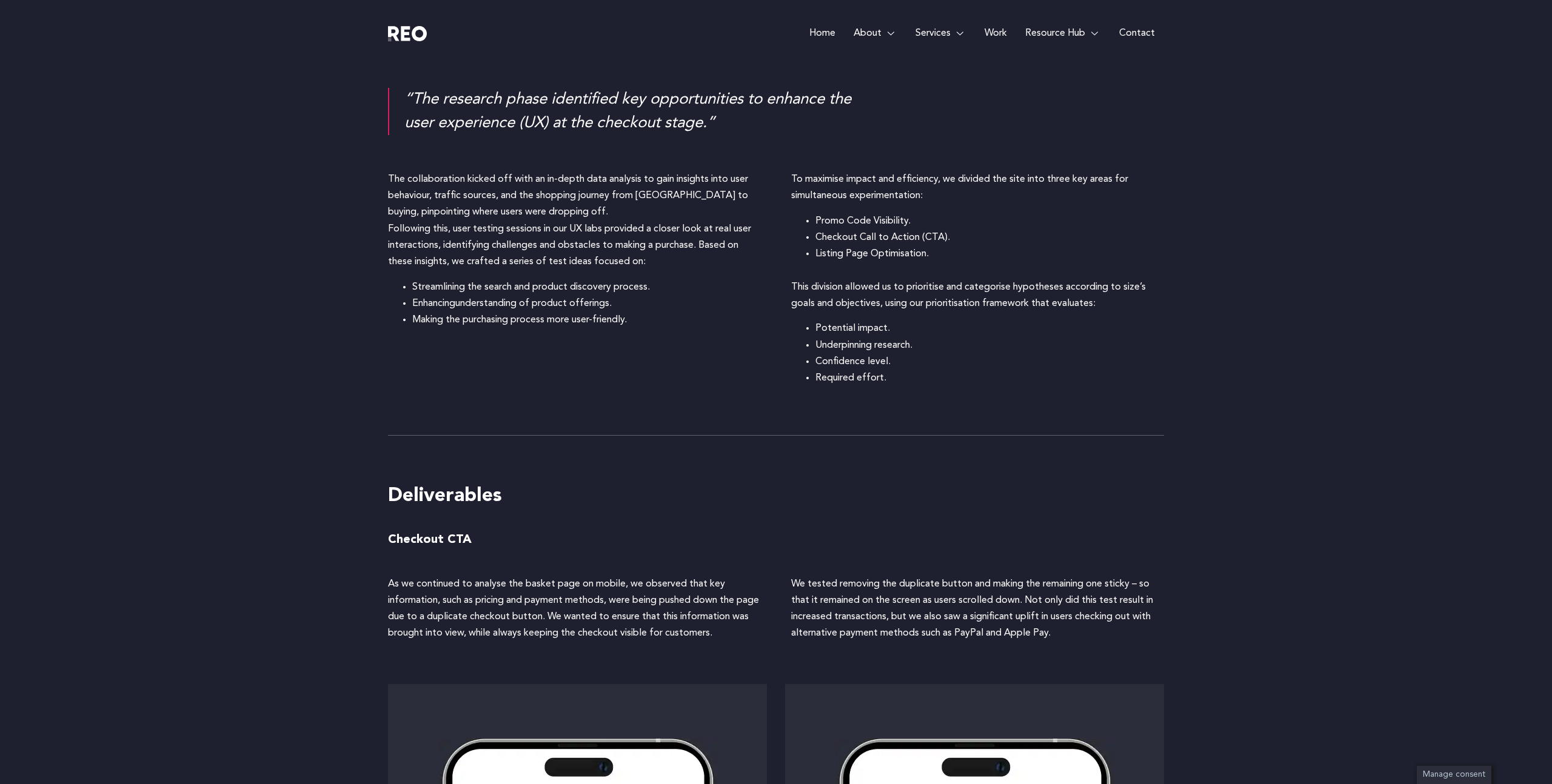
click at [911, 342] on li "Underpinning research." at bounding box center [989, 345] width 349 height 16
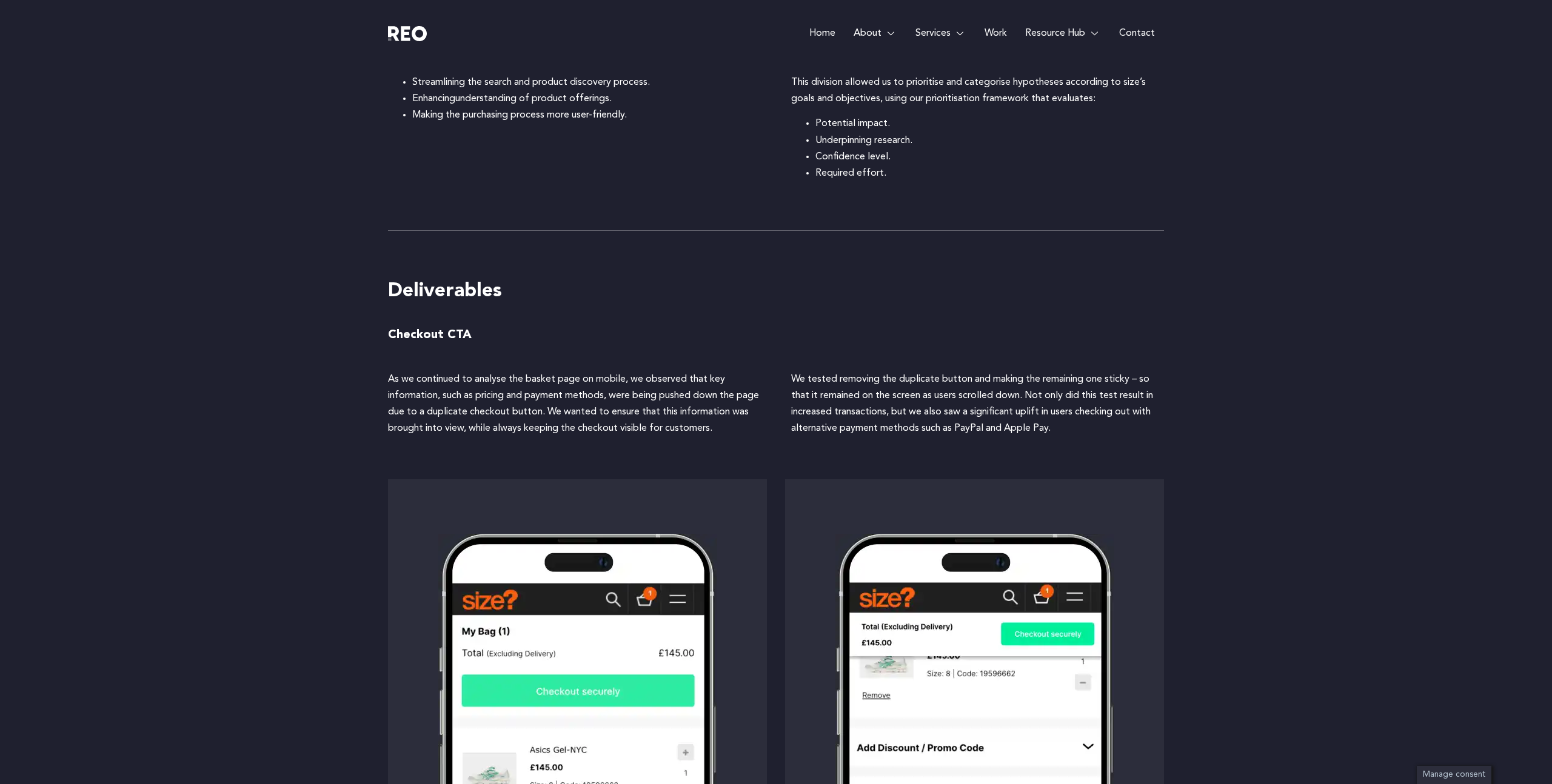
scroll to position [1632, 0]
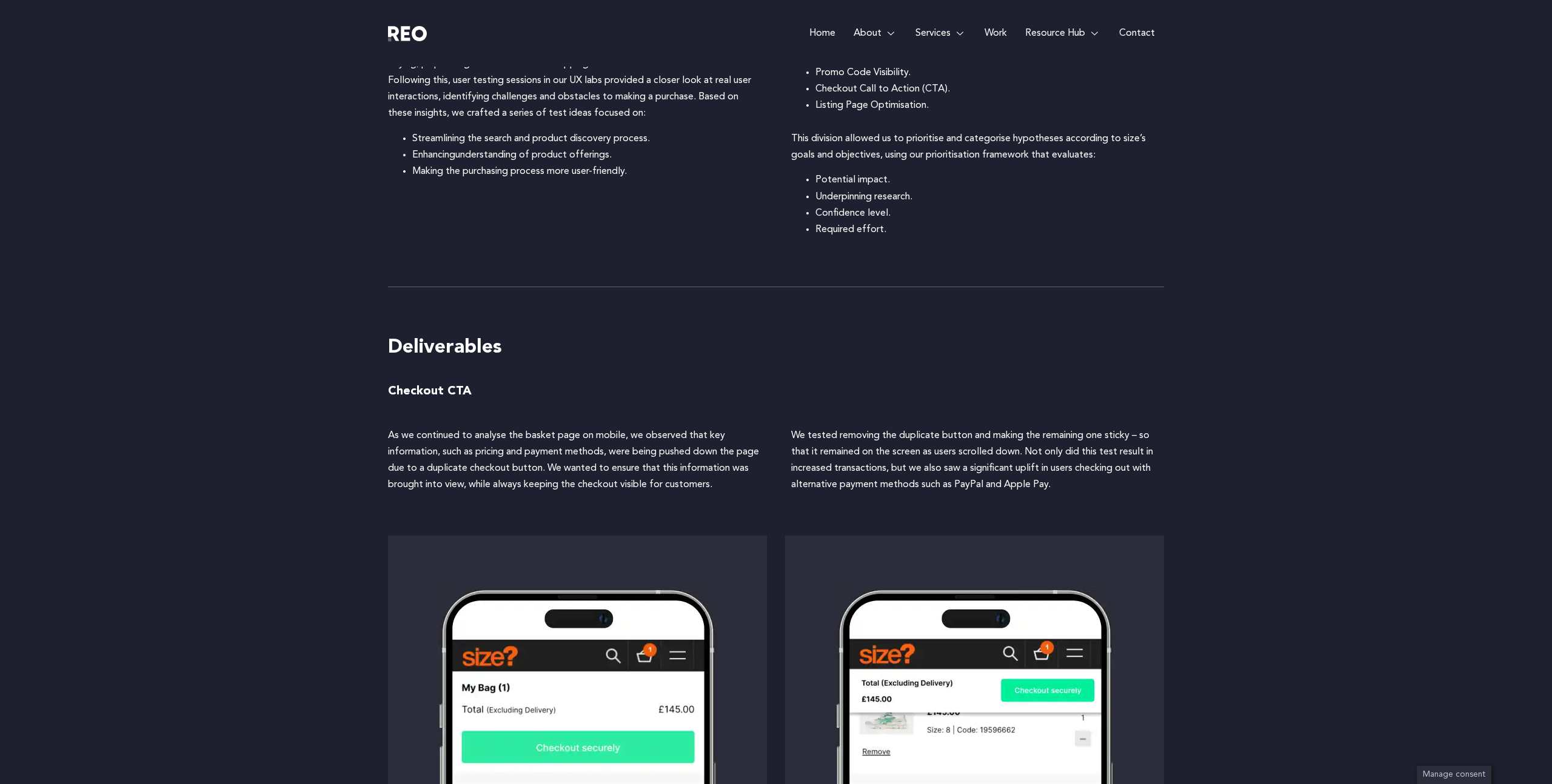
click at [867, 493] on div "We tested removing the duplicate button and making the remaining one sticky – s…" at bounding box center [977, 465] width 373 height 75
click at [885, 474] on p "We tested removing the duplicate button and making the remaining one sticky – s…" at bounding box center [977, 460] width 373 height 66
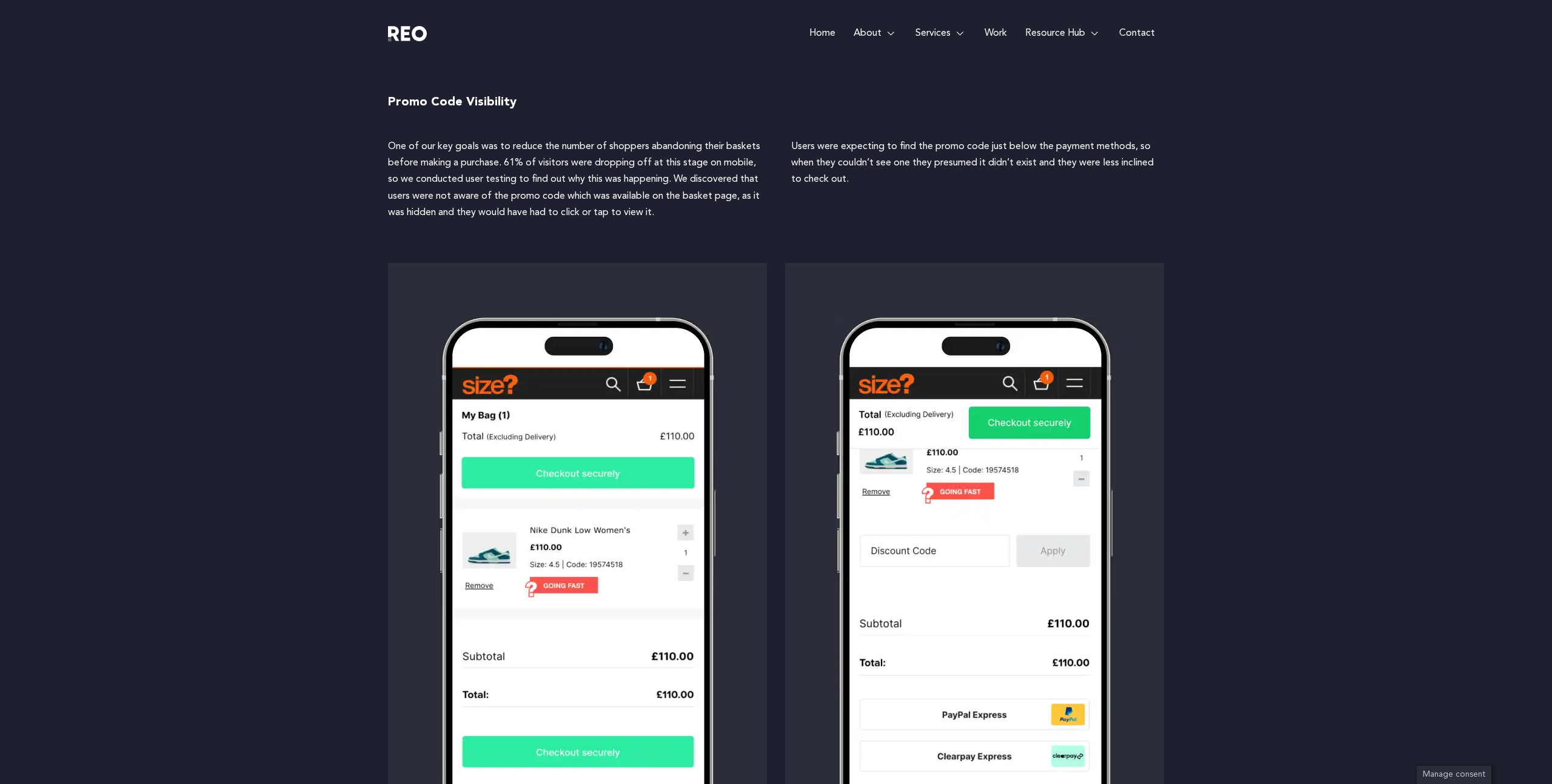
scroll to position [2819, 0]
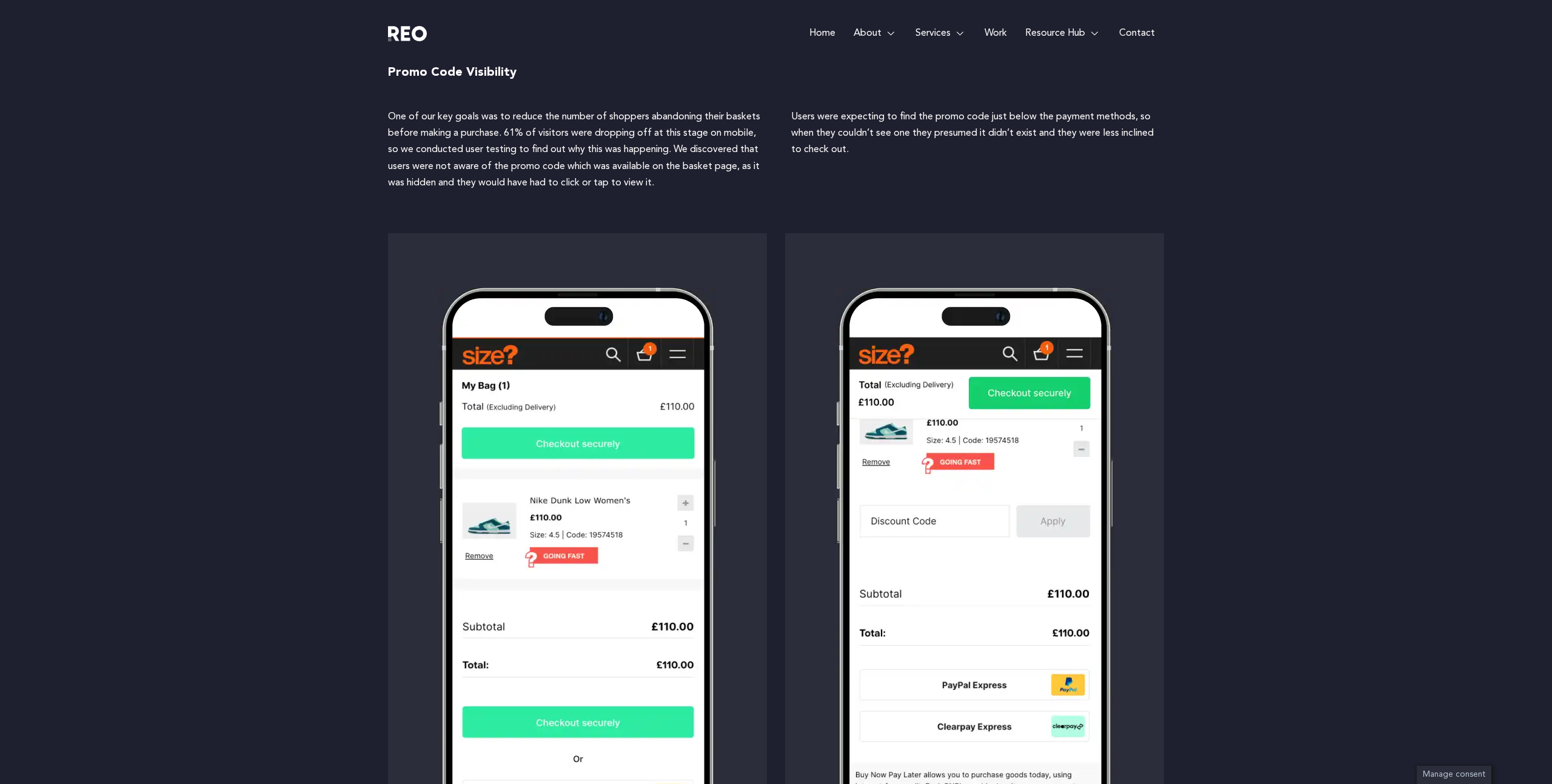
click at [1260, 386] on div "Deliverables Checkout CTA As we continued to analyse the basket page on mobile,…" at bounding box center [776, 56] width 1552 height 1815
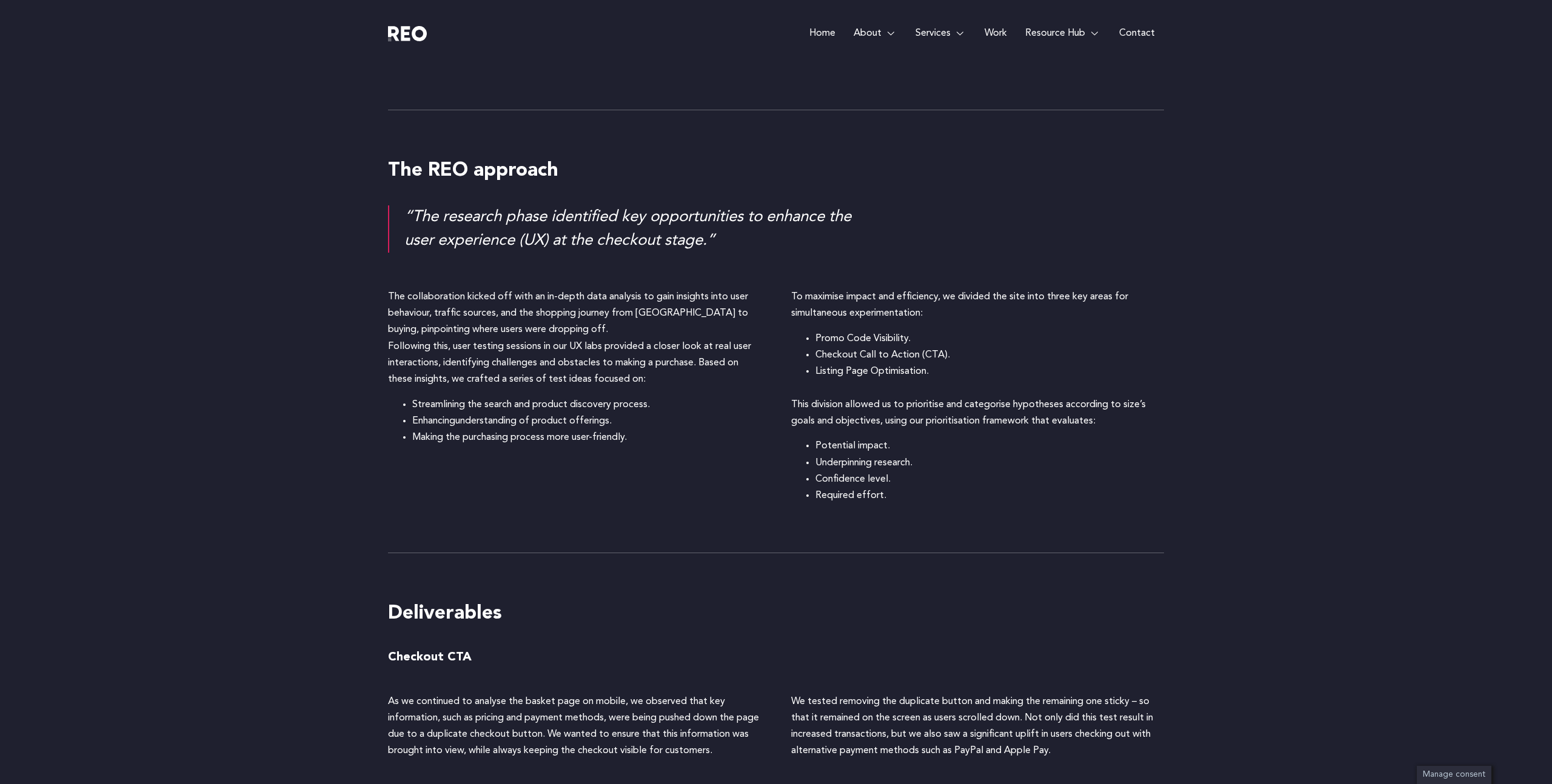
scroll to position [1450, 0]
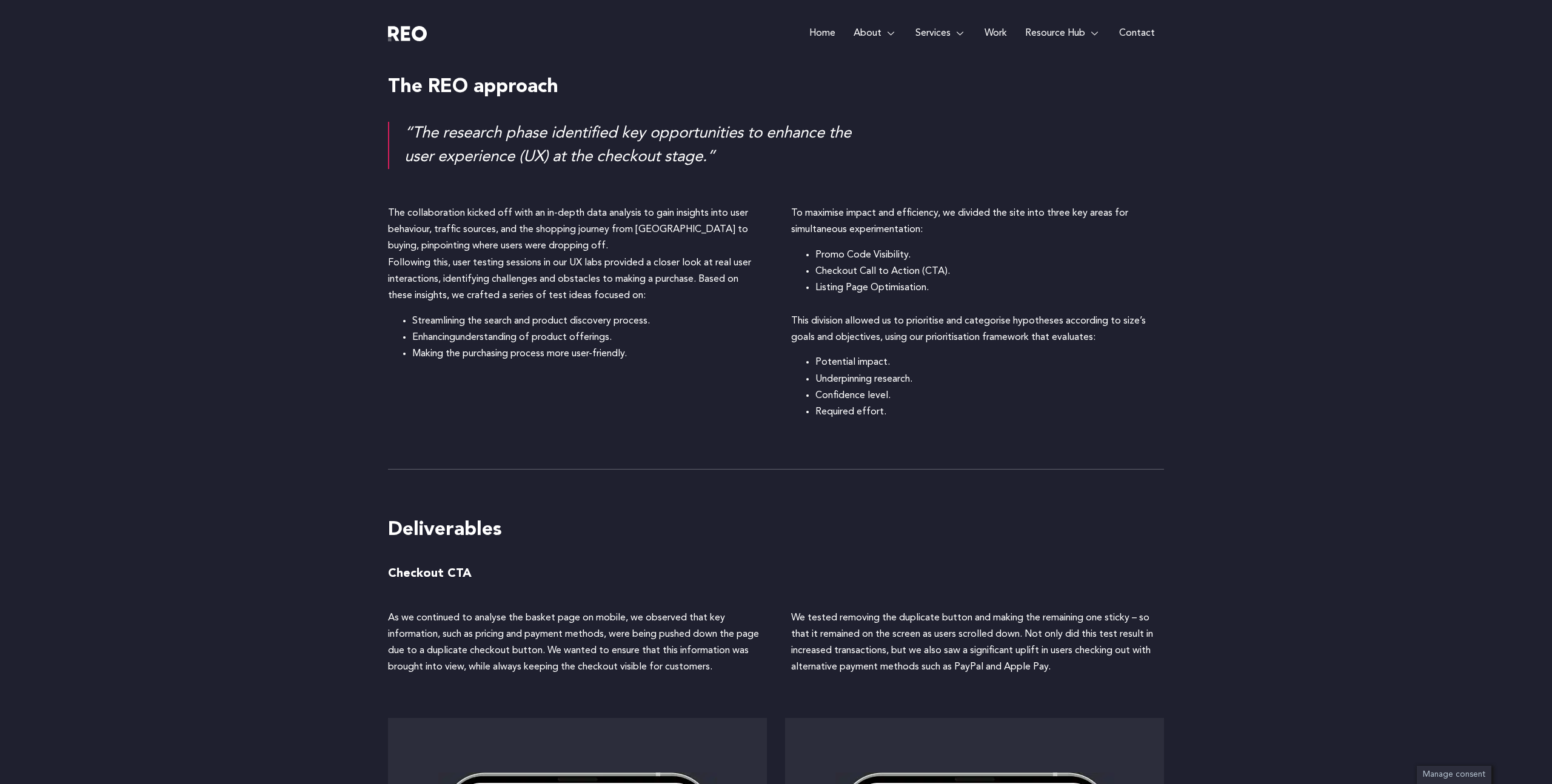
click at [637, 293] on p "The collaboration kicked off with an in-depth data analysis to gain insights in…" at bounding box center [574, 254] width 373 height 99
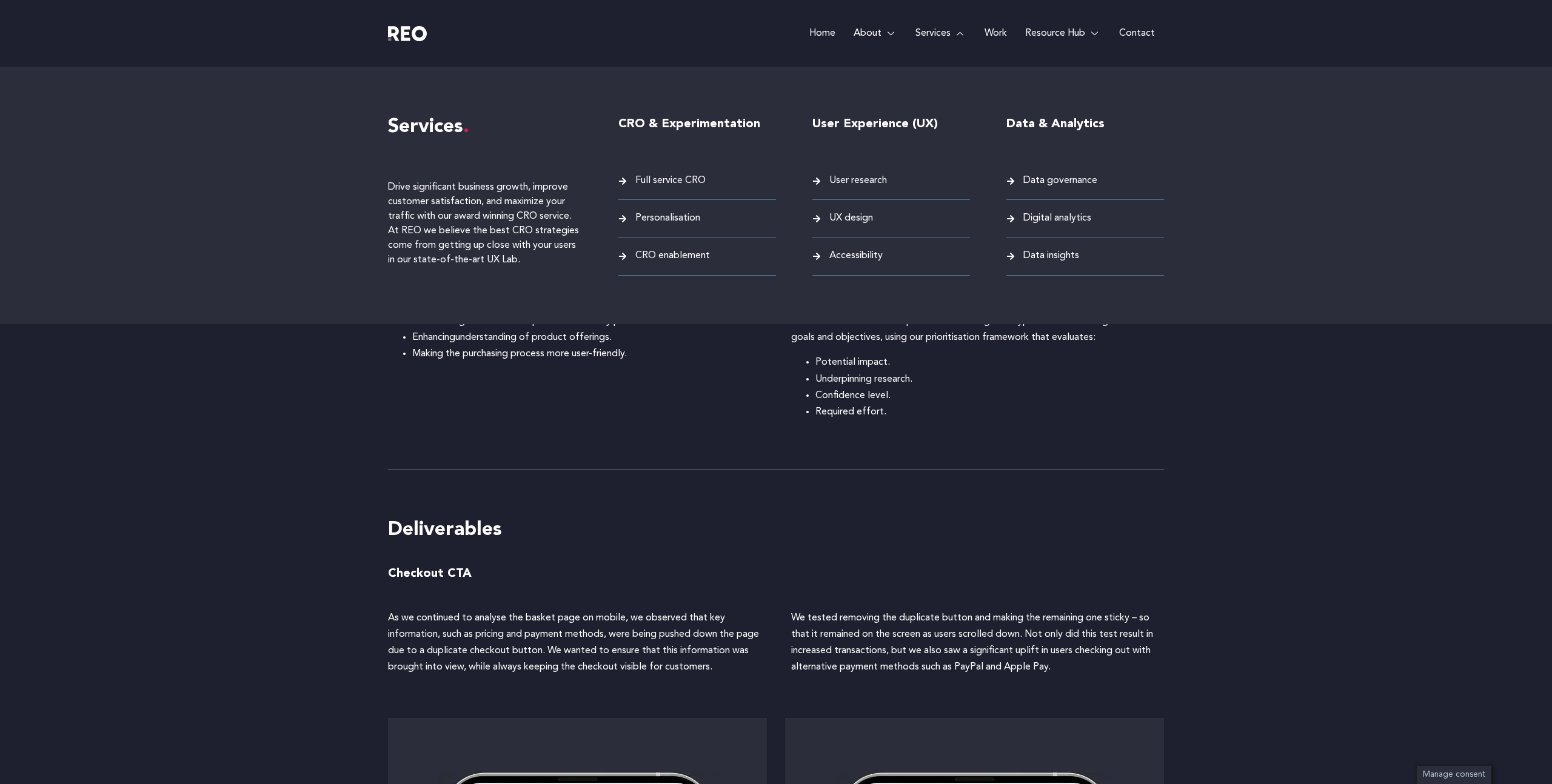
click at [1107, 136] on div "Data & Analytics" at bounding box center [1085, 139] width 158 height 48
